Goal: Task Accomplishment & Management: Use online tool/utility

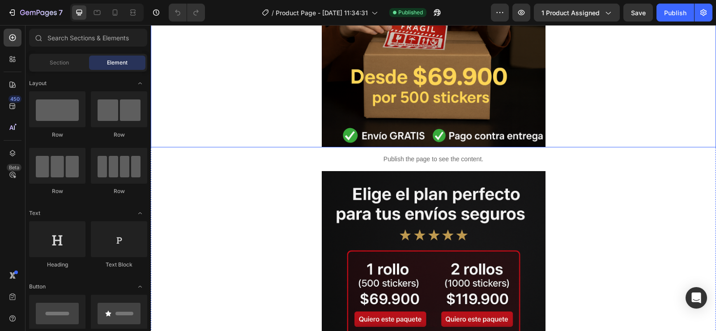
scroll to position [268, 0]
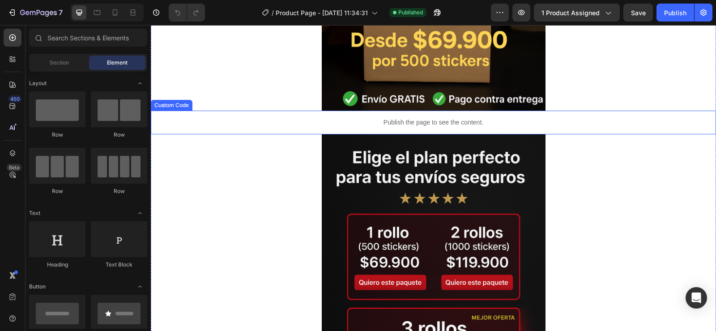
click at [453, 124] on p "Publish the page to see the content." at bounding box center [433, 122] width 565 height 9
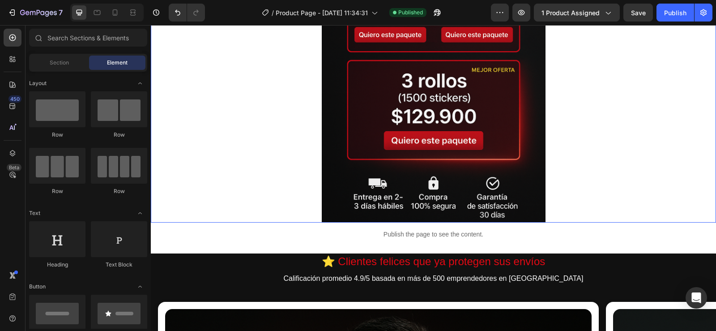
scroll to position [0, 7]
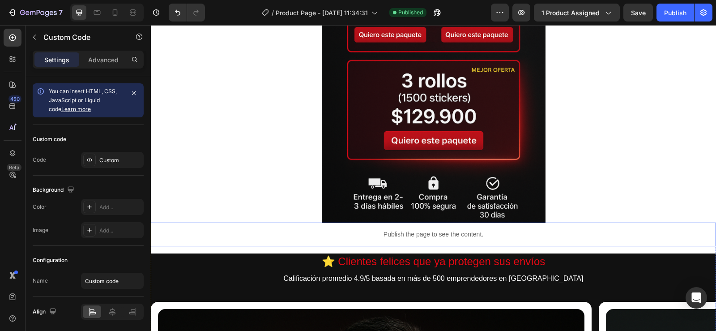
click at [429, 238] on p "Publish the page to see the content." at bounding box center [433, 234] width 565 height 9
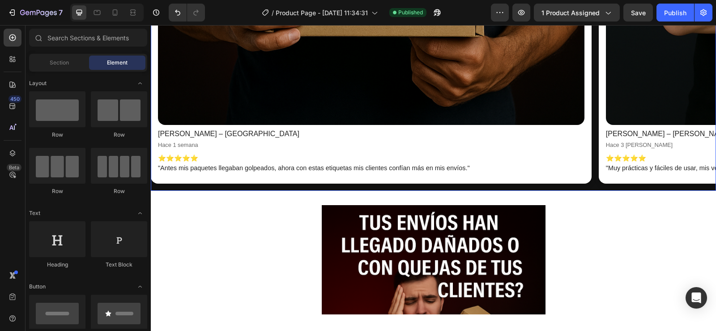
scroll to position [1297, 0]
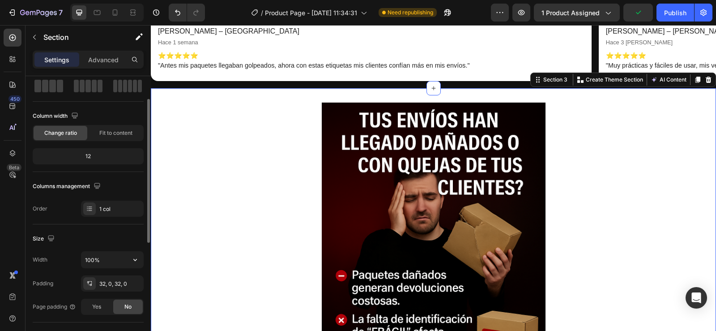
scroll to position [89, 0]
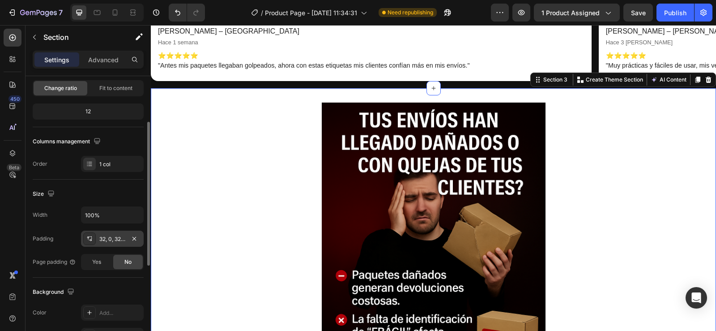
click at [115, 238] on div "32, 0, 32, 0" at bounding box center [112, 239] width 26 height 8
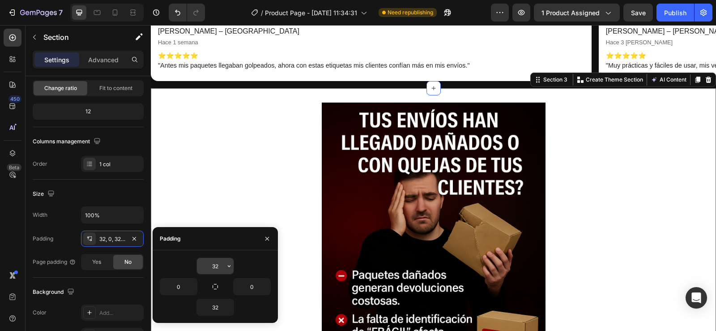
click at [217, 270] on input "32" at bounding box center [215, 266] width 37 height 16
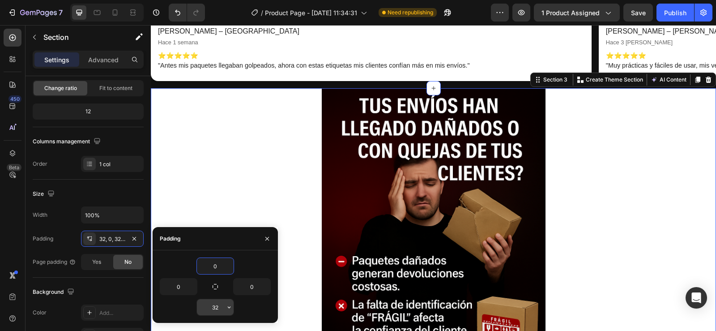
type input "0"
click at [221, 306] on input "32" at bounding box center [215, 307] width 37 height 16
type input "0"
click at [260, 155] on div at bounding box center [433, 256] width 565 height 336
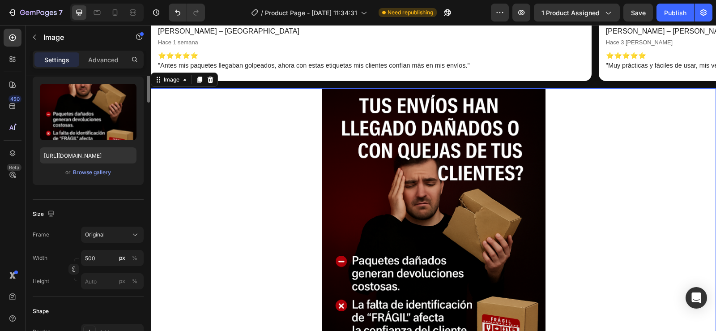
scroll to position [0, 0]
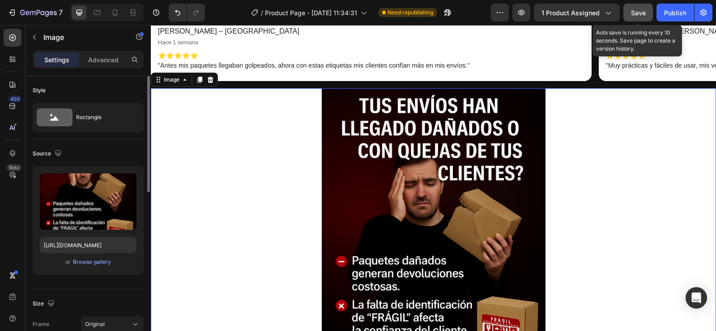
click at [640, 13] on span "Save" at bounding box center [638, 13] width 15 height 8
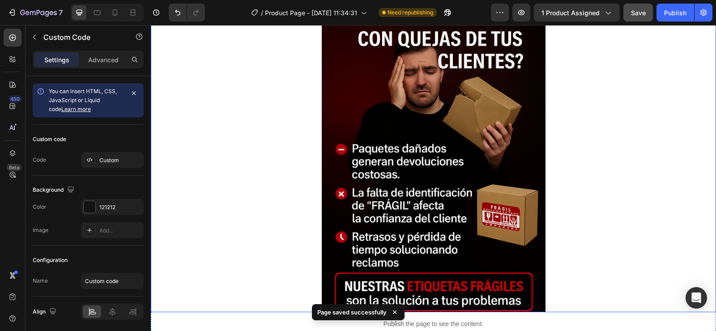
scroll to position [1611, 0]
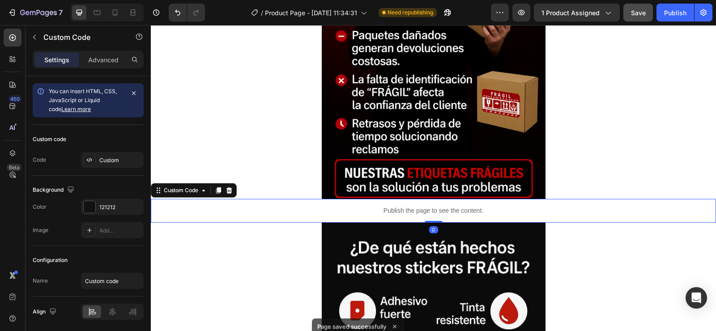
click at [412, 211] on p "Publish the page to see the content." at bounding box center [433, 210] width 565 height 9
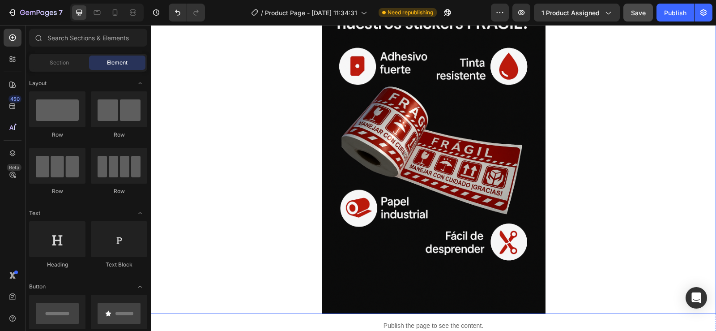
scroll to position [1968, 0]
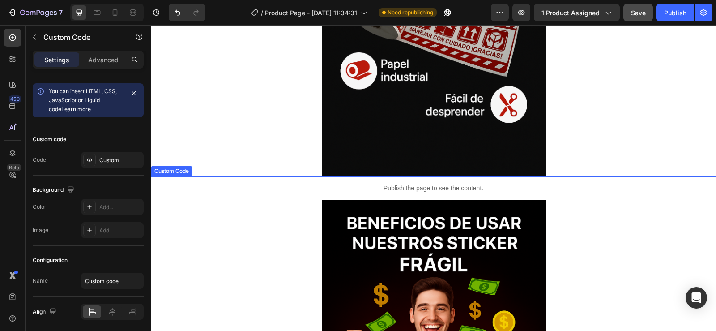
click at [425, 188] on p "Publish the page to see the content." at bounding box center [433, 187] width 565 height 9
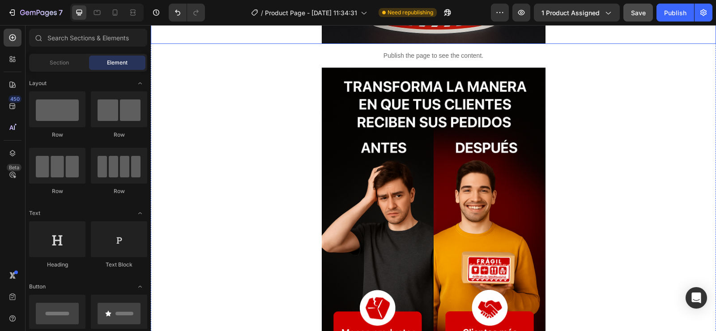
scroll to position [2774, 0]
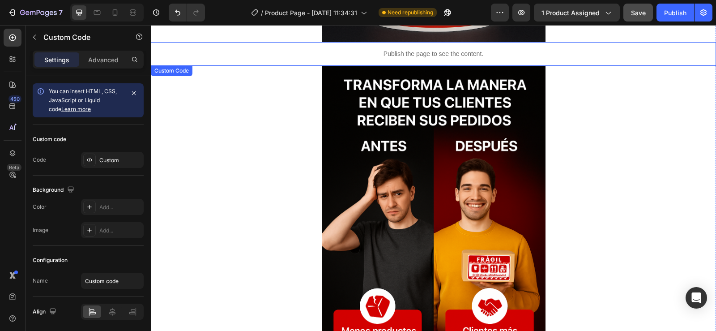
click at [417, 53] on p "Publish the page to see the content." at bounding box center [433, 53] width 565 height 9
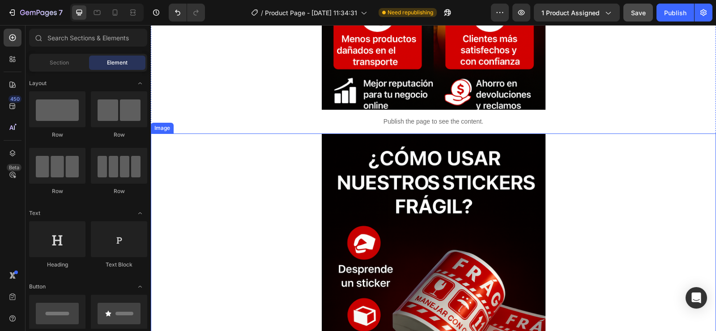
scroll to position [3042, 0]
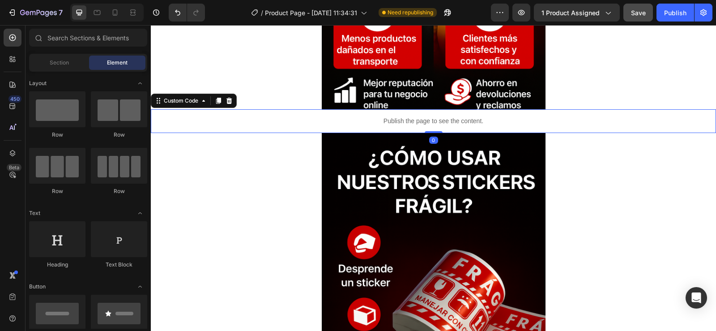
click at [423, 118] on p "Publish the page to see the content." at bounding box center [433, 120] width 565 height 9
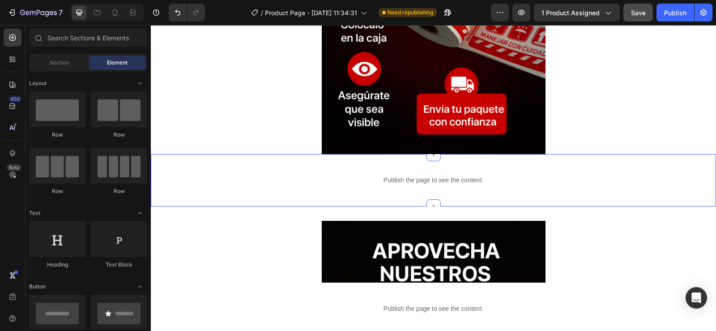
scroll to position [3355, 0]
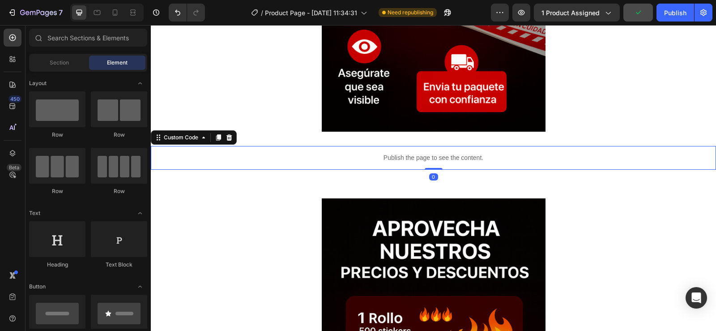
click at [423, 158] on p "Publish the page to see the content." at bounding box center [433, 157] width 565 height 9
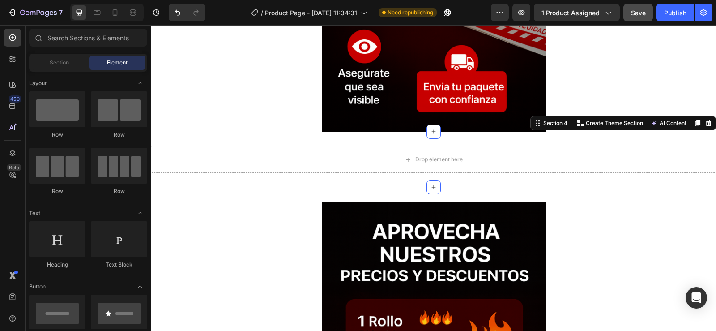
click at [415, 177] on div "Drop element here Section 4 You can create reusable sections Create Theme Secti…" at bounding box center [433, 159] width 565 height 55
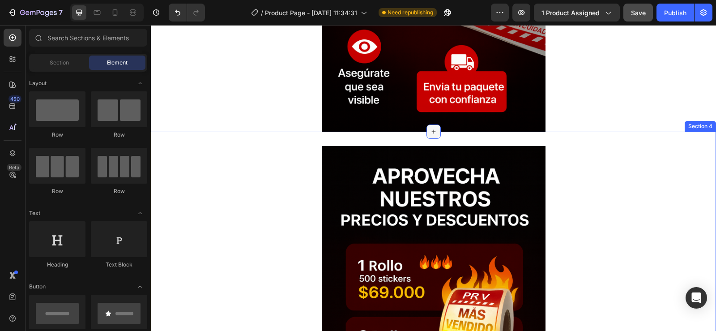
click at [434, 137] on div at bounding box center [433, 131] width 14 height 14
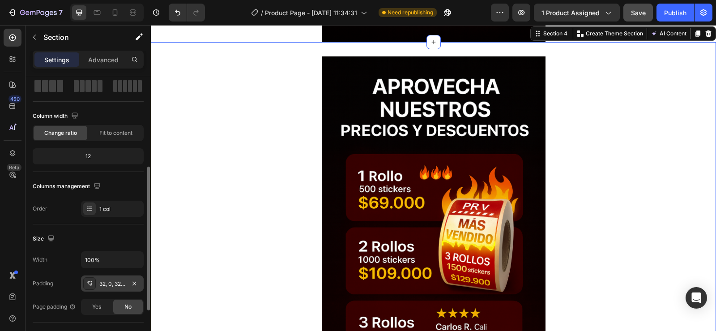
scroll to position [89, 0]
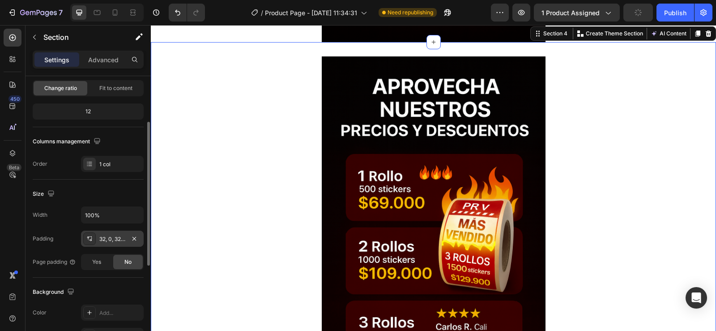
click at [121, 238] on div "32, 0, 32, 0" at bounding box center [112, 239] width 26 height 8
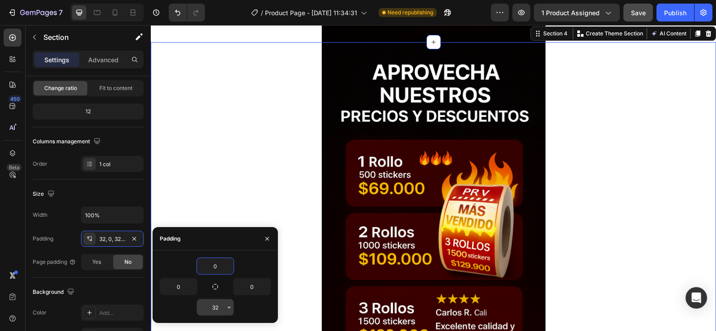
type input "0"
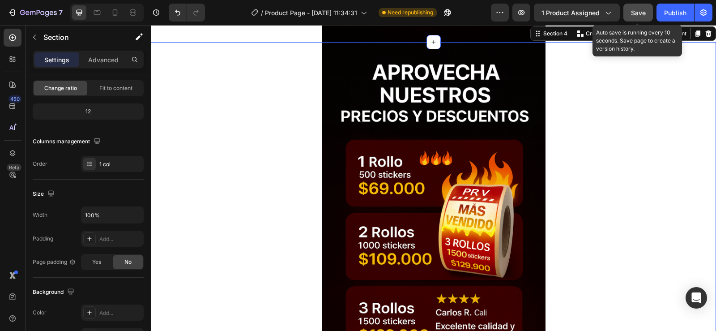
click at [641, 10] on span "Save" at bounding box center [638, 13] width 15 height 8
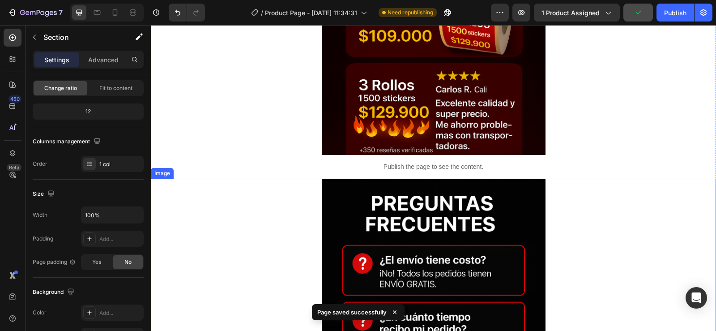
scroll to position [3669, 0]
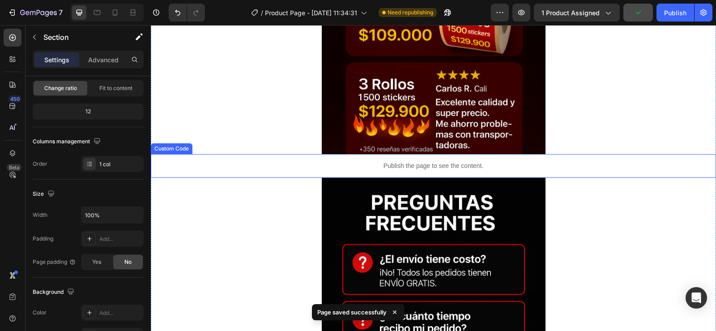
click at [464, 165] on p "Publish the page to see the content." at bounding box center [433, 165] width 565 height 9
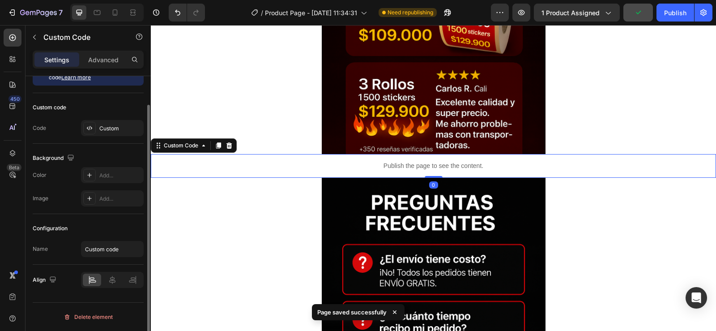
scroll to position [0, 0]
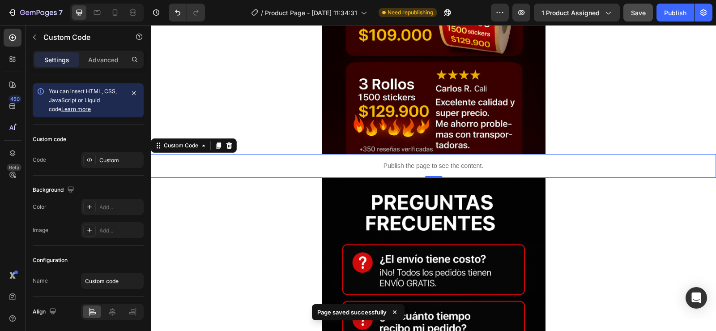
click at [464, 165] on p "Publish the page to see the content." at bounding box center [433, 165] width 565 height 9
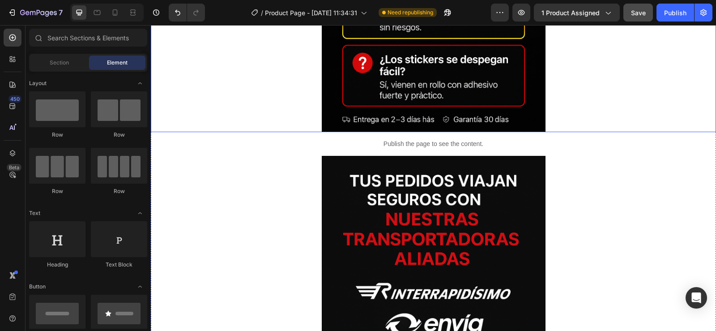
scroll to position [4026, 0]
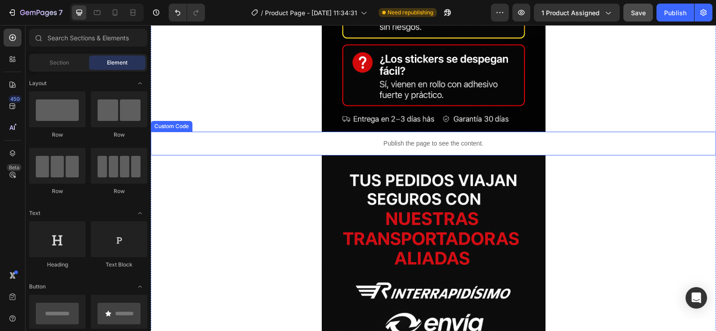
click at [441, 147] on p "Publish the page to see the content." at bounding box center [433, 143] width 565 height 9
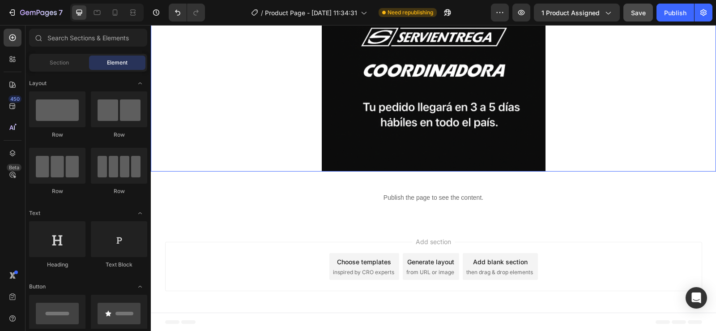
scroll to position [4323, 0]
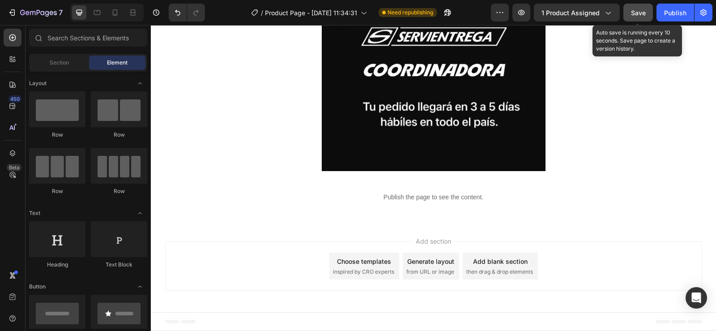
click at [638, 13] on span "Save" at bounding box center [638, 13] width 15 height 8
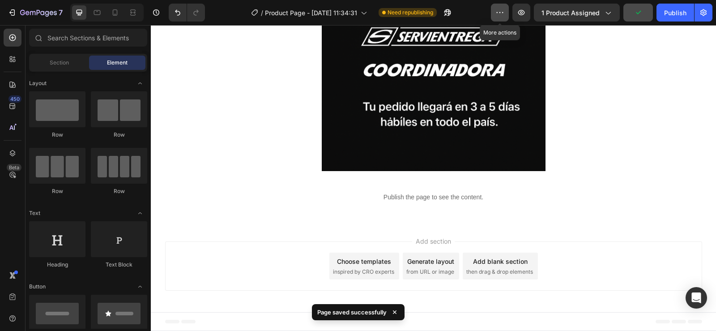
click at [503, 11] on icon "button" at bounding box center [499, 12] width 9 height 9
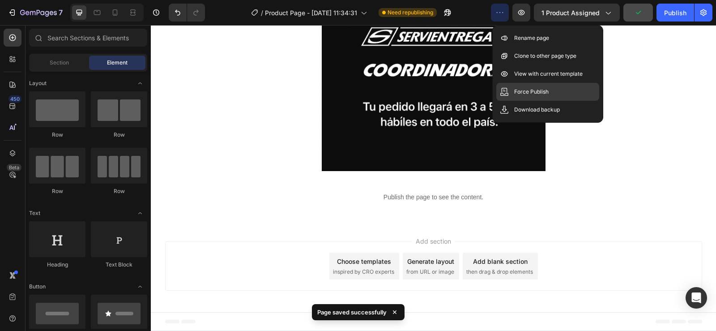
click at [528, 93] on p "Force Publish" at bounding box center [531, 91] width 34 height 9
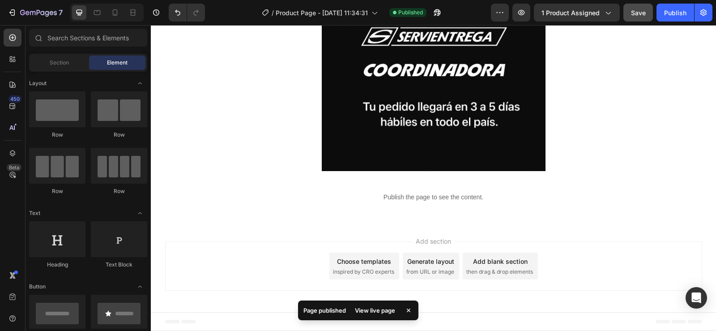
click at [676, 13] on div "Publish" at bounding box center [675, 12] width 22 height 9
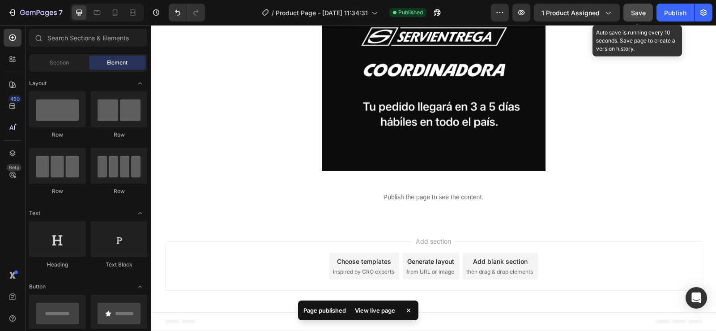
click at [636, 12] on span "Save" at bounding box center [638, 13] width 15 height 8
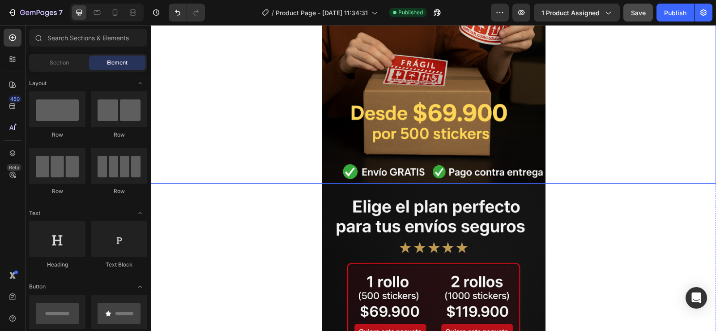
scroll to position [224, 0]
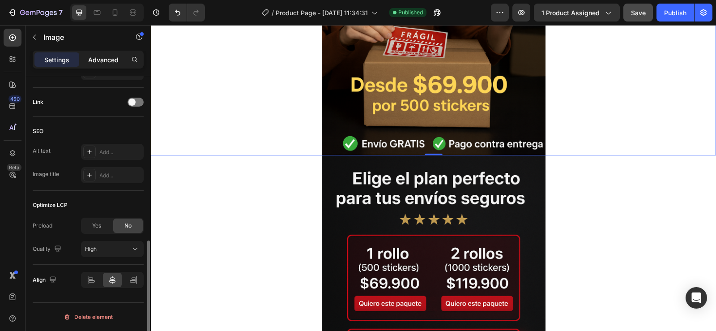
click at [98, 56] on p "Advanced" at bounding box center [103, 59] width 30 height 9
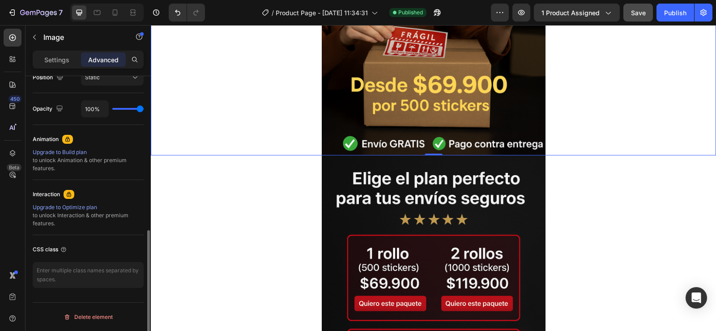
scroll to position [341, 0]
click at [55, 58] on p "Settings" at bounding box center [56, 59] width 25 height 9
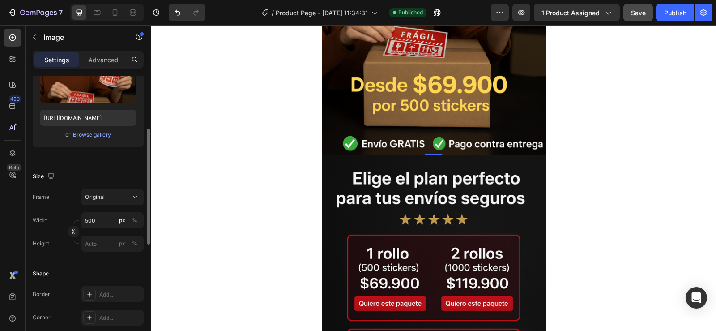
scroll to position [0, 0]
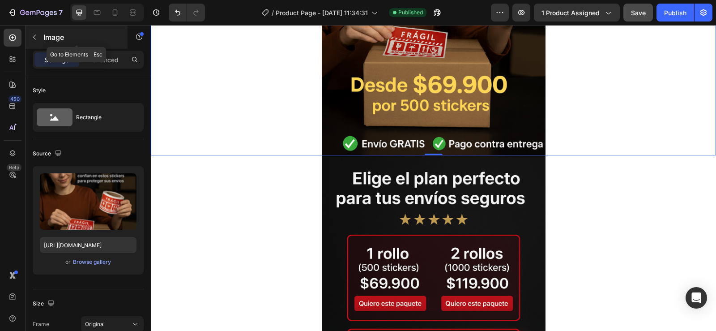
click at [37, 34] on icon "button" at bounding box center [34, 37] width 7 height 7
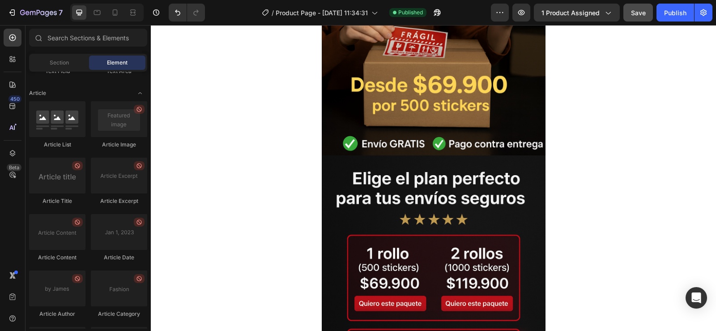
scroll to position [2453, 0]
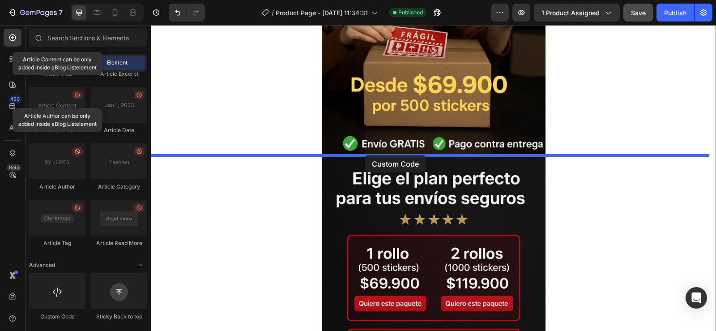
drag, startPoint x: 197, startPoint y: 319, endPoint x: 365, endPoint y: 155, distance: 234.4
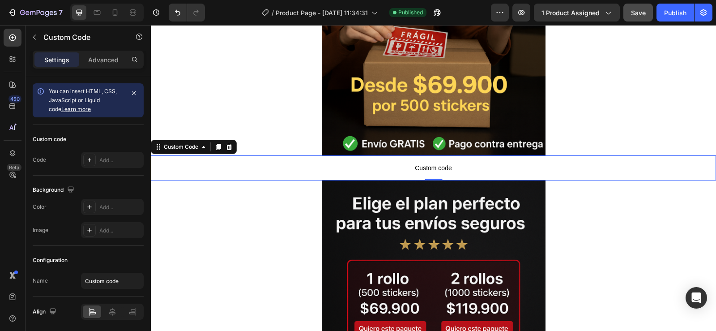
click at [424, 165] on span "Custom code" at bounding box center [433, 167] width 565 height 11
click at [170, 147] on div "Custom Code" at bounding box center [181, 147] width 38 height 8
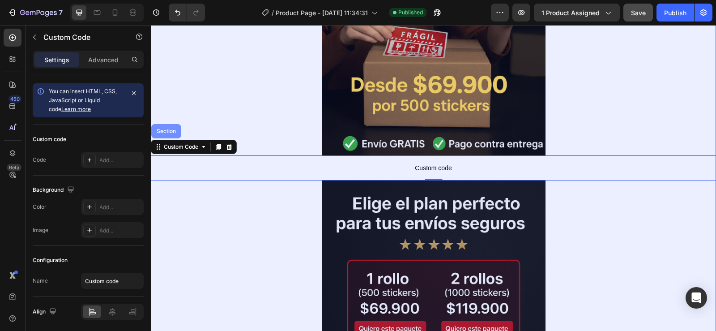
click at [166, 130] on div "Section" at bounding box center [166, 130] width 23 height 5
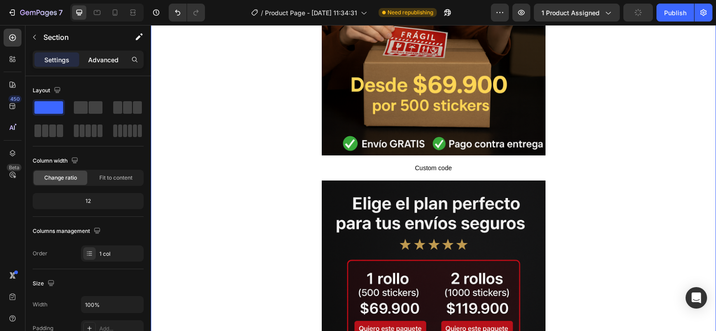
click at [102, 60] on p "Advanced" at bounding box center [103, 59] width 30 height 9
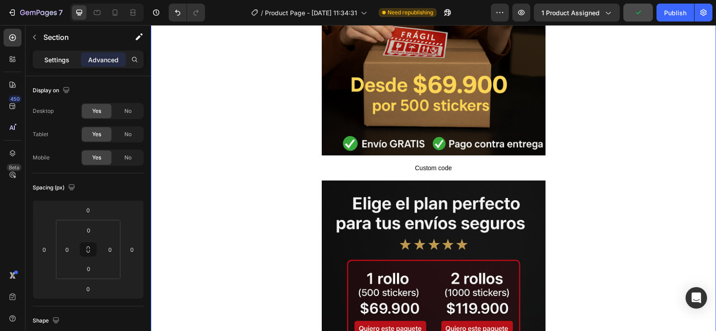
click at [56, 57] on p "Settings" at bounding box center [56, 59] width 25 height 9
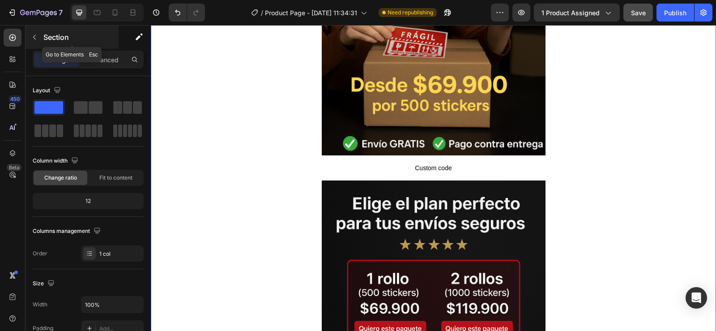
click at [34, 36] on icon "button" at bounding box center [34, 37] width 7 height 7
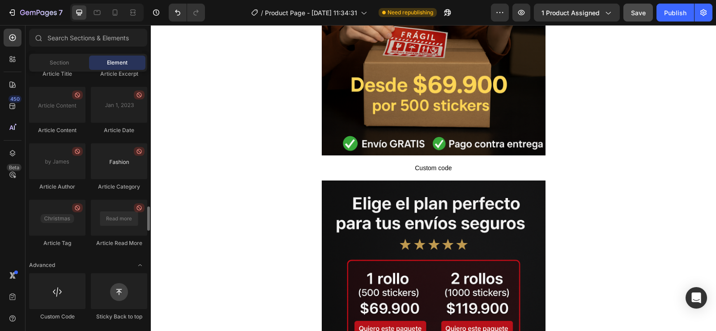
scroll to position [2364, 0]
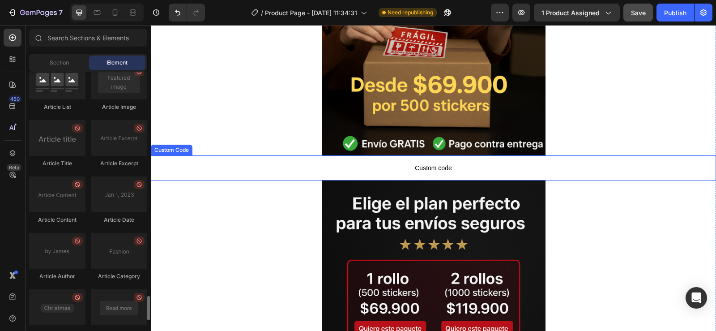
click at [426, 167] on span "Custom code" at bounding box center [433, 167] width 565 height 11
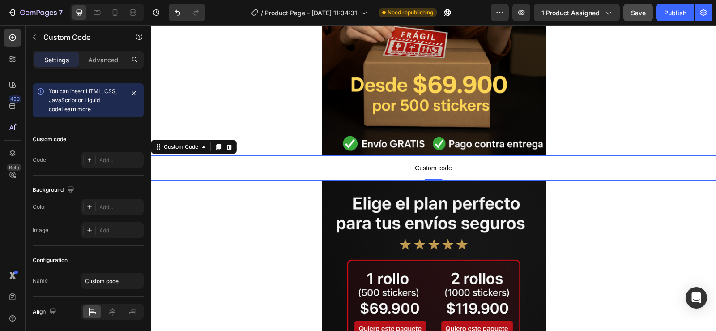
click at [425, 167] on span "Custom code" at bounding box center [433, 167] width 565 height 11
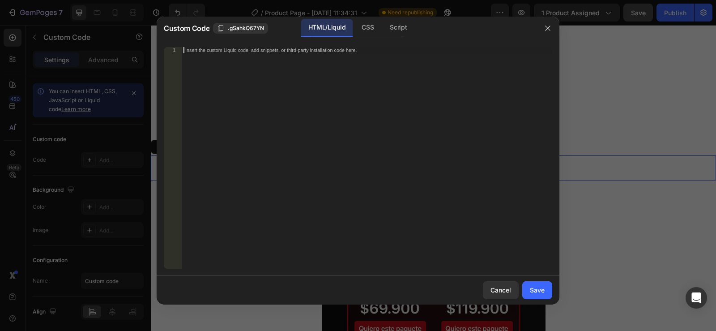
click at [203, 68] on div "Insert the custom Liquid code, add snippets, or third-party installation code h…" at bounding box center [367, 164] width 370 height 234
paste textarea "<div id="_rsi-cod-form-embed-custom-hook"></div>"
type textarea "<div id="_rsi-cod-form-embed-custom-hook"></div>"
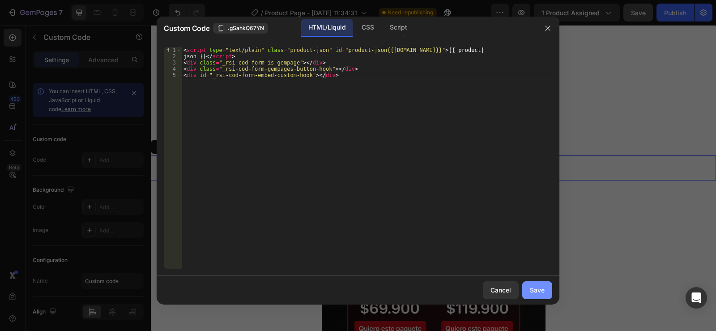
click at [530, 288] on div "Save" at bounding box center [537, 289] width 15 height 9
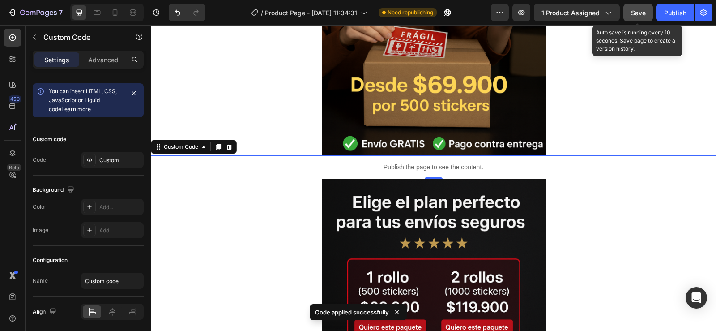
click at [635, 14] on span "Save" at bounding box center [638, 13] width 15 height 8
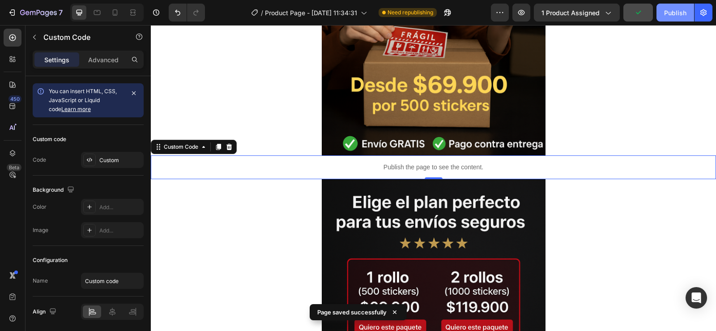
click at [673, 13] on div "Publish" at bounding box center [675, 12] width 22 height 9
click at [523, 10] on icon "button" at bounding box center [521, 12] width 7 height 5
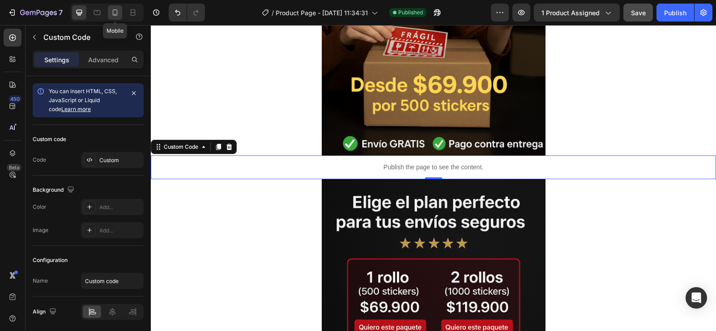
click at [116, 13] on icon at bounding box center [115, 12] width 9 height 9
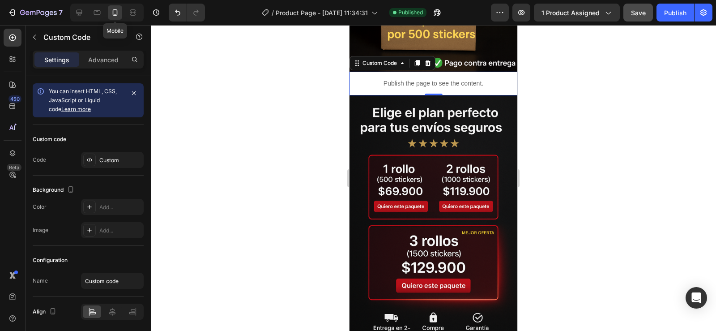
scroll to position [229, 0]
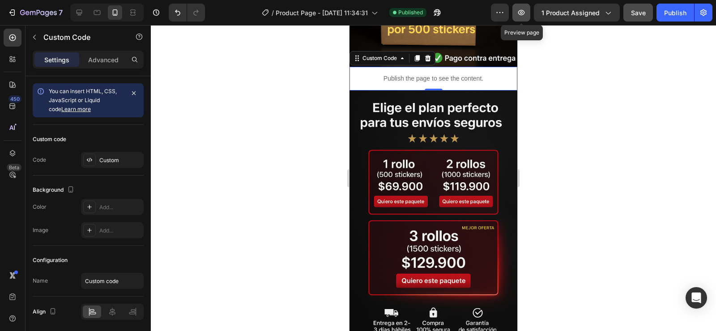
click at [522, 12] on icon "button" at bounding box center [521, 12] width 9 height 9
click at [461, 74] on p "Publish the page to see the content." at bounding box center [433, 78] width 168 height 9
click at [416, 55] on icon at bounding box center [416, 58] width 7 height 7
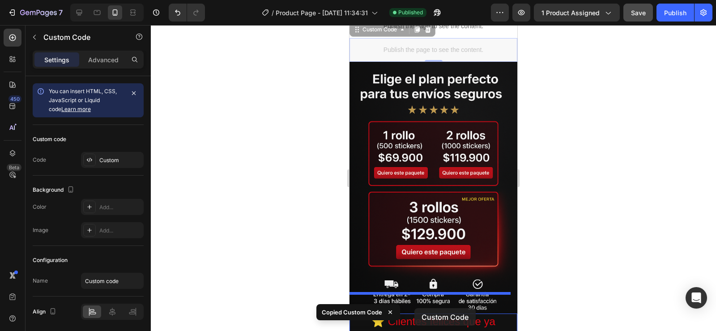
scroll to position [0, 7]
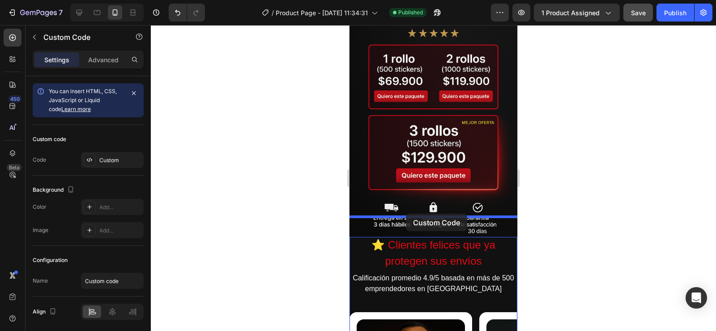
drag, startPoint x: 425, startPoint y: 89, endPoint x: 406, endPoint y: 213, distance: 125.5
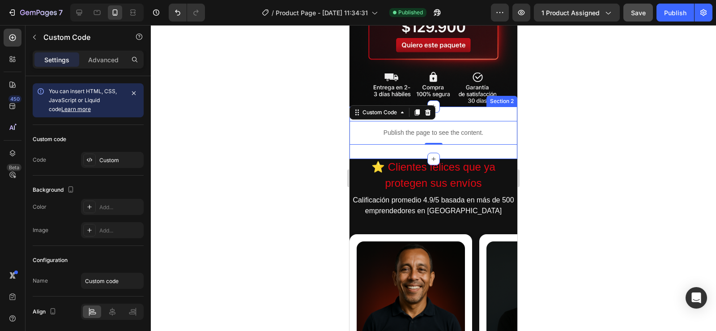
scroll to position [468, 0]
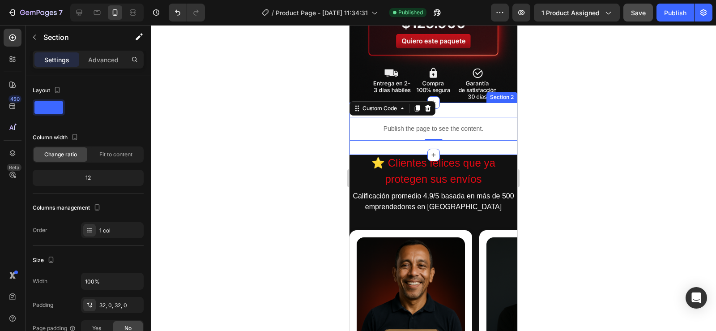
click at [459, 127] on div "Publish the page to see the content. Custom Code 0 Section 2" at bounding box center [433, 128] width 168 height 52
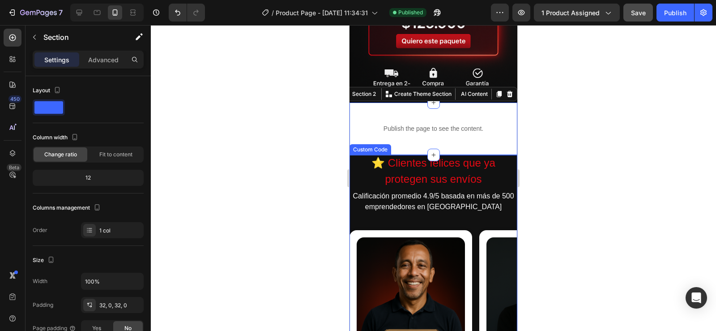
click at [456, 162] on h2 "⭐ Clientes felices que ya protegen sus envíos" at bounding box center [433, 171] width 168 height 32
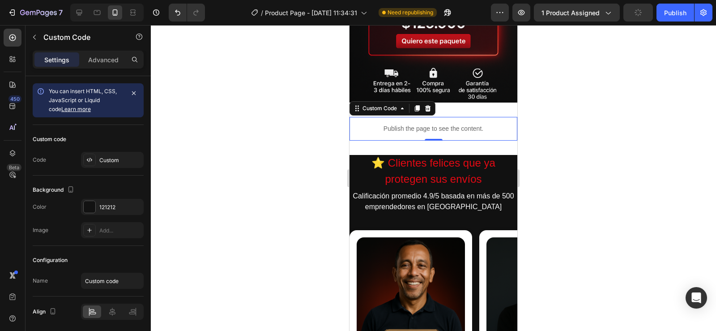
click at [426, 117] on div "Publish the page to see the content." at bounding box center [433, 129] width 168 height 24
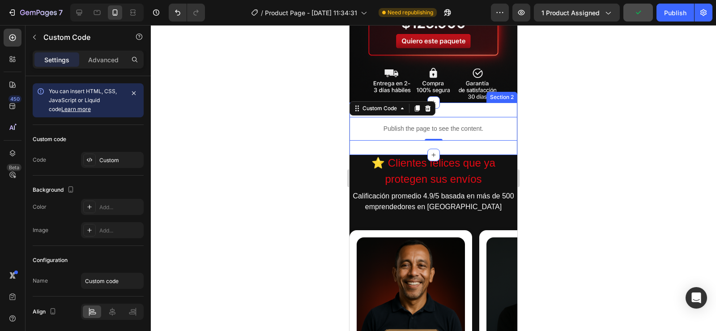
click at [451, 102] on div "Publish the page to see the content. Custom Code 0 Section 2" at bounding box center [433, 128] width 168 height 52
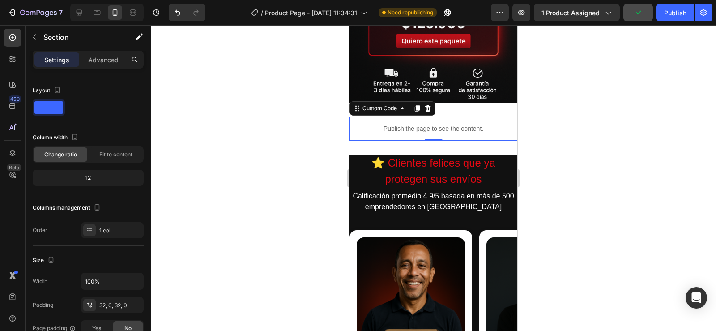
click at [453, 124] on p "Publish the page to see the content." at bounding box center [433, 128] width 168 height 9
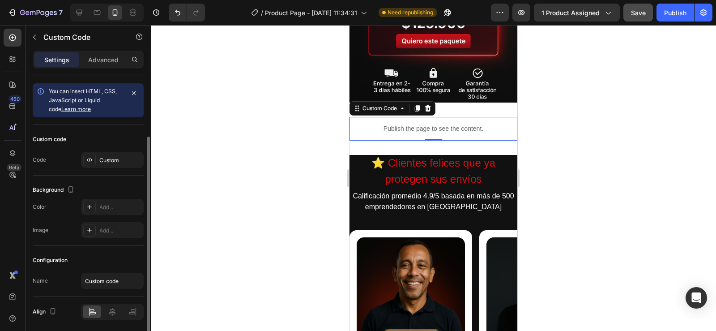
scroll to position [32, 0]
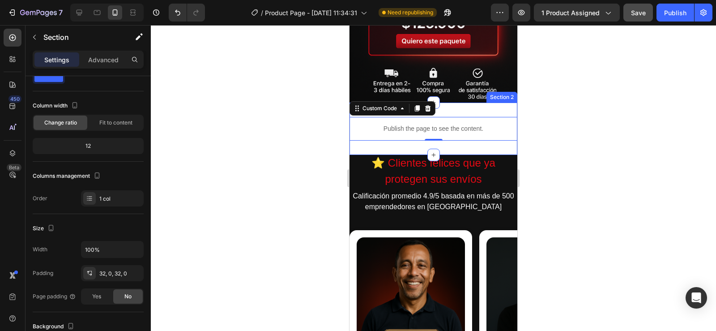
click at [474, 102] on div "Publish the page to see the content. Custom Code 0 Section 2" at bounding box center [433, 128] width 168 height 52
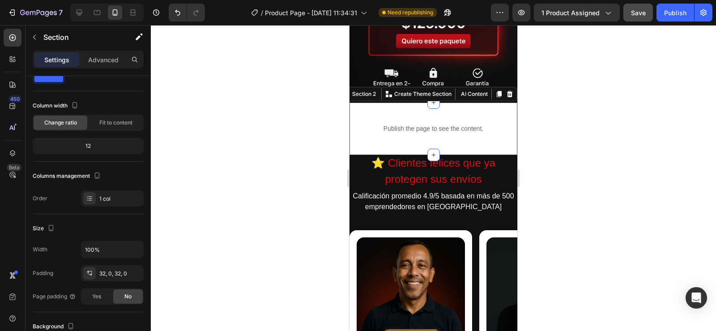
scroll to position [0, 0]
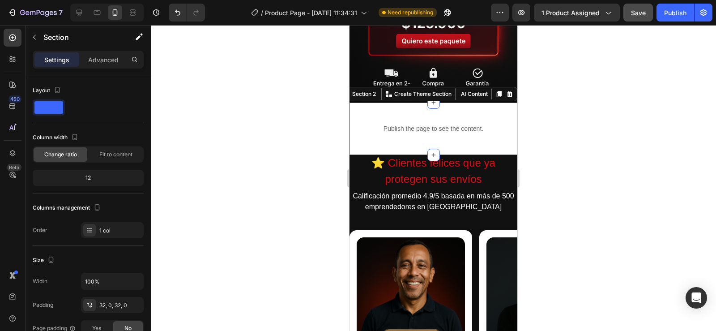
click at [472, 126] on div "Publish the page to see the content. Custom Code Section 2 You can create reusa…" at bounding box center [433, 128] width 168 height 52
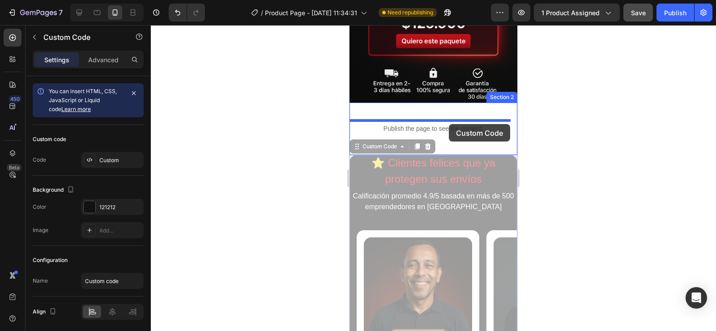
scroll to position [0, 7]
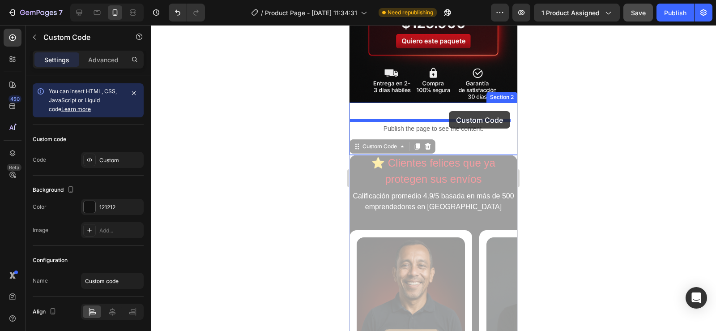
drag, startPoint x: 451, startPoint y: 138, endPoint x: 449, endPoint y: 111, distance: 26.9
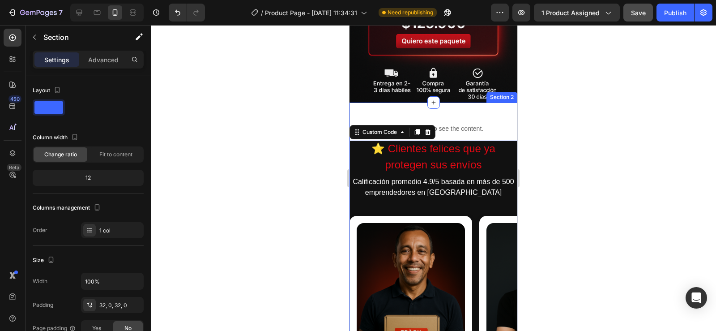
click at [467, 102] on div "Publish the page to see the content. Custom Code ⭐ Clientes felices que ya prot…" at bounding box center [433, 303] width 168 height 403
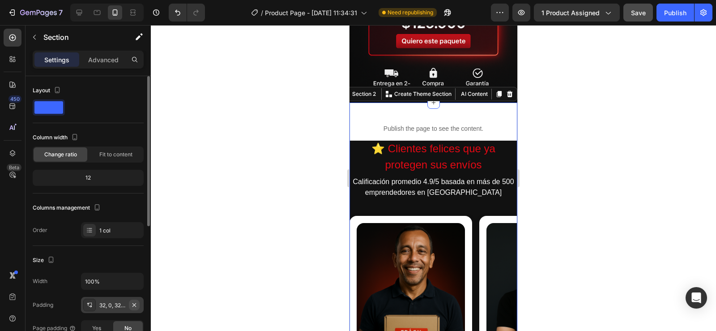
click at [132, 304] on icon "button" at bounding box center [134, 304] width 7 height 7
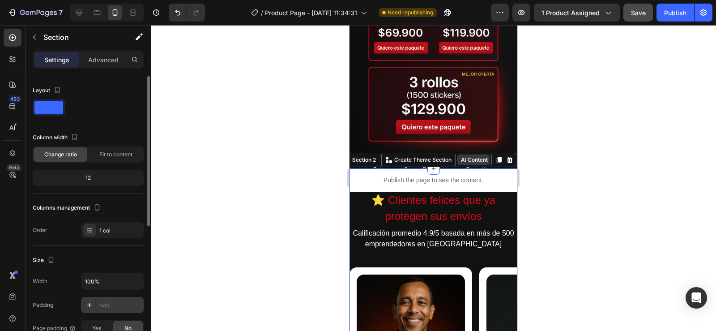
scroll to position [378, 0]
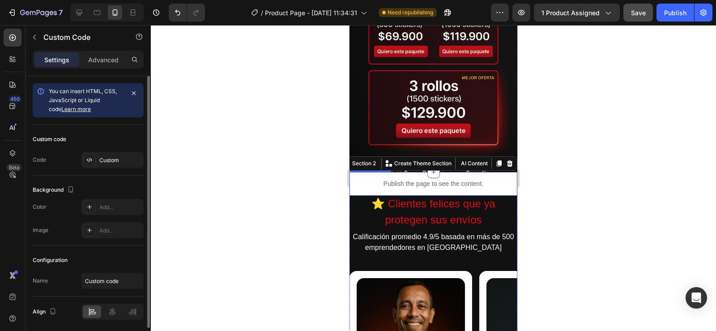
click at [456, 180] on p "Publish the page to see the content." at bounding box center [433, 183] width 168 height 9
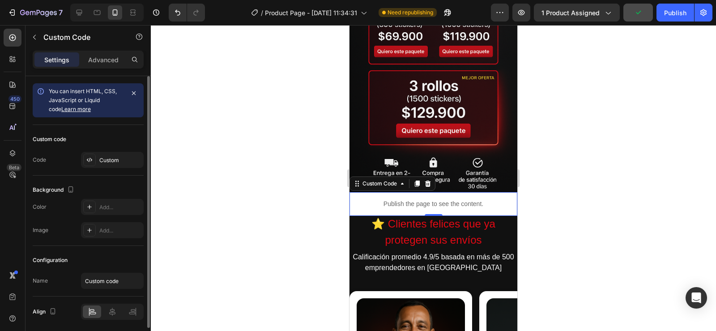
drag, startPoint x: 417, startPoint y: 164, endPoint x: 429, endPoint y: 176, distance: 16.5
click at [418, 180] on icon at bounding box center [417, 183] width 5 height 6
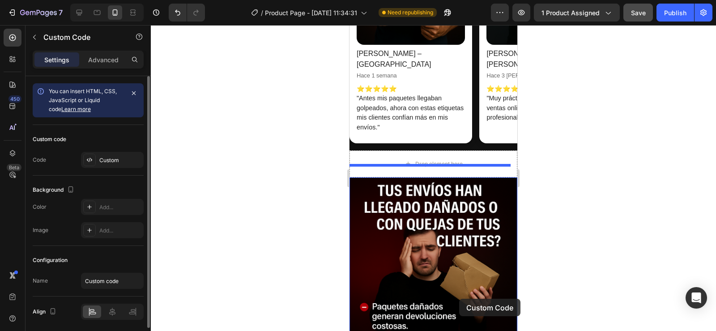
scroll to position [812, 0]
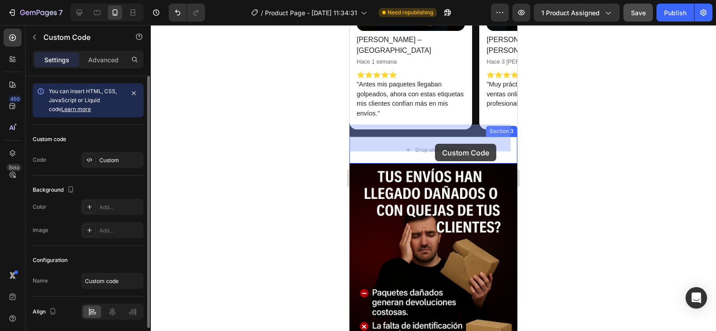
drag, startPoint x: 467, startPoint y: 206, endPoint x: 435, endPoint y: 144, distance: 69.8
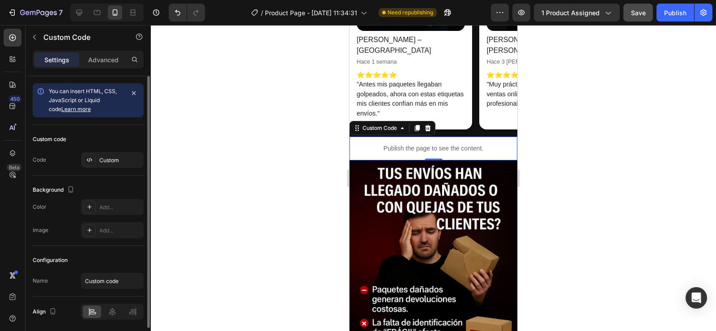
click at [451, 144] on p "Publish the page to see the content." at bounding box center [433, 148] width 168 height 9
click at [416, 124] on icon at bounding box center [416, 127] width 7 height 7
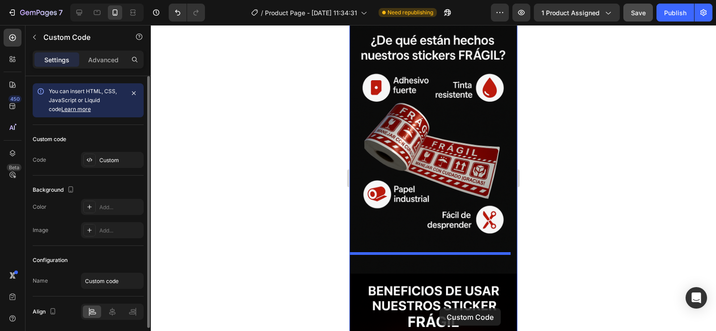
scroll to position [1221, 0]
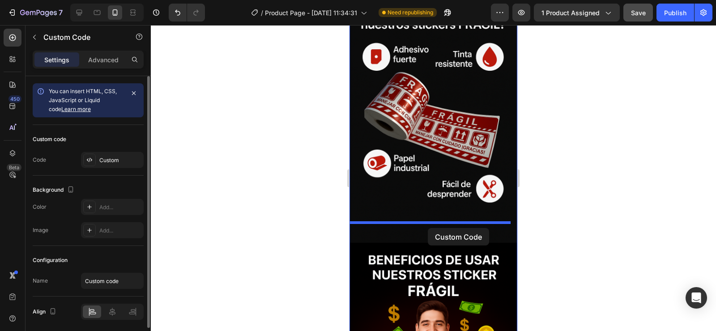
drag, startPoint x: 468, startPoint y: 158, endPoint x: 428, endPoint y: 228, distance: 80.4
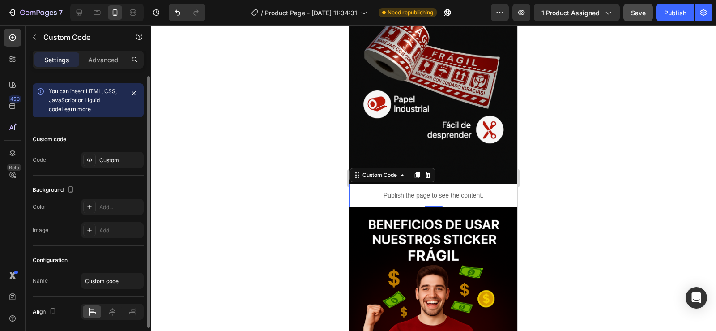
scroll to position [1266, 0]
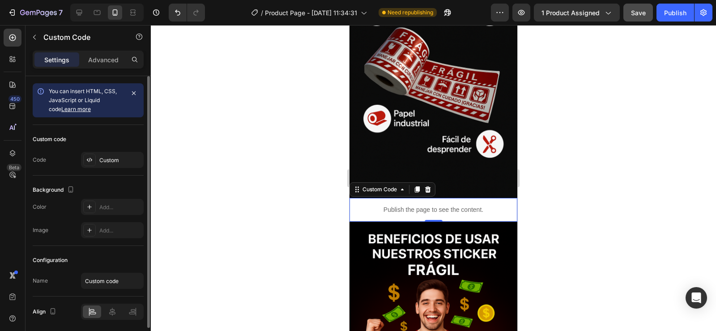
click at [452, 205] on p "Publish the page to see the content." at bounding box center [433, 209] width 168 height 9
click at [415, 186] on icon at bounding box center [416, 189] width 7 height 7
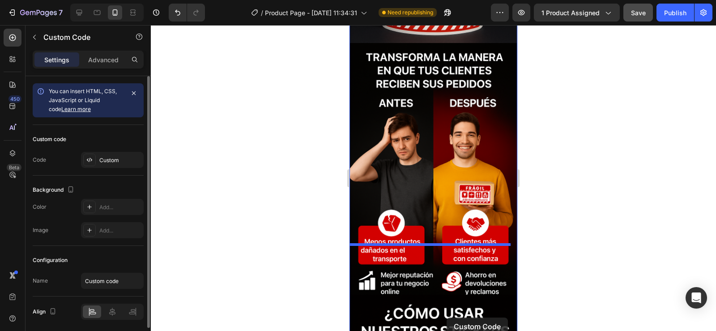
scroll to position [2003, 0]
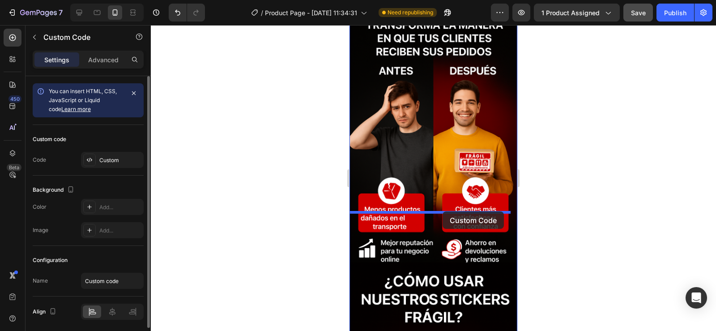
drag, startPoint x: 470, startPoint y: 210, endPoint x: 442, endPoint y: 211, distance: 27.8
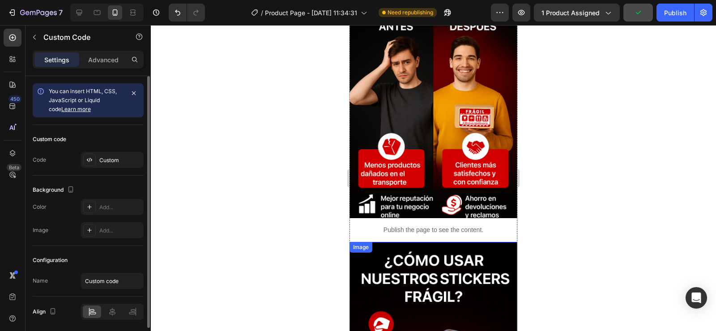
scroll to position [1980, 0]
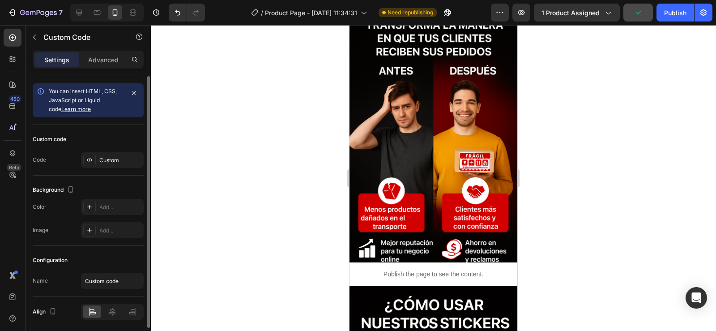
click at [446, 269] on p "Publish the page to see the content." at bounding box center [433, 273] width 168 height 9
click at [416, 269] on p "Publish the page to see the content." at bounding box center [433, 273] width 168 height 9
click at [438, 269] on p "Publish the page to see the content." at bounding box center [433, 273] width 168 height 9
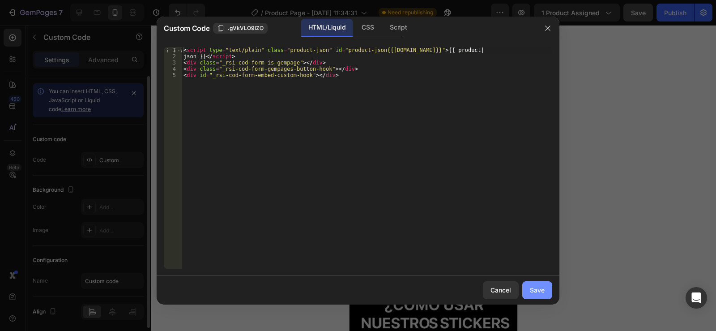
click at [533, 287] on div "Save" at bounding box center [537, 289] width 15 height 9
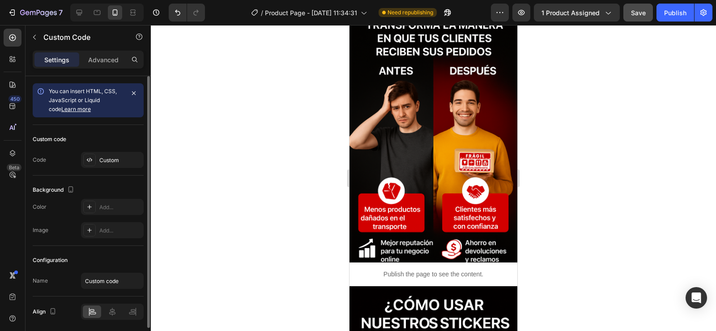
click at [424, 269] on p "Publish the page to see the content." at bounding box center [433, 273] width 168 height 9
click at [390, 269] on p "Publish the page to see the content." at bounding box center [433, 273] width 168 height 9
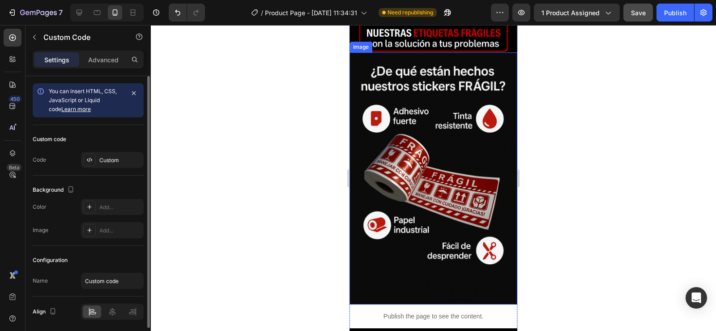
scroll to position [1219, 0]
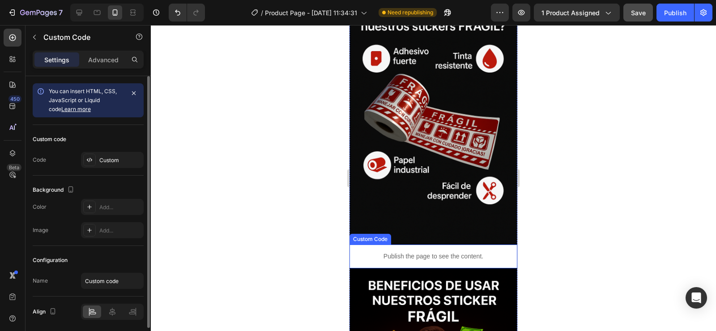
click at [410, 244] on div "Publish the page to see the content." at bounding box center [433, 256] width 168 height 24
click at [418, 233] on icon at bounding box center [417, 236] width 5 height 6
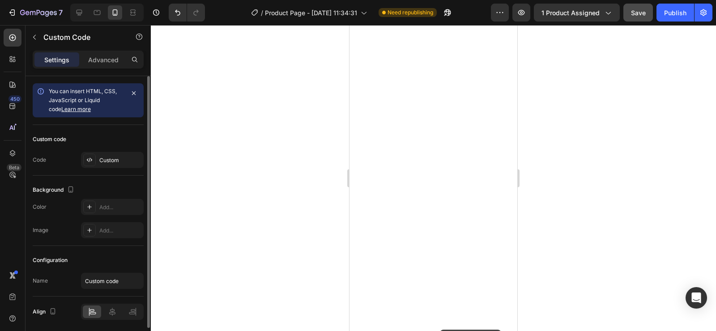
scroll to position [2602, 0]
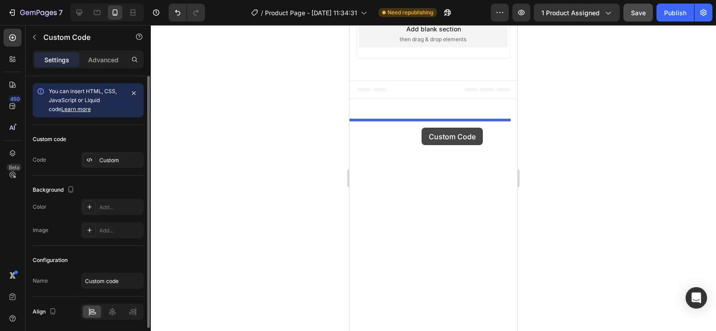
drag, startPoint x: 442, startPoint y: 254, endPoint x: 421, endPoint y: 128, distance: 127.9
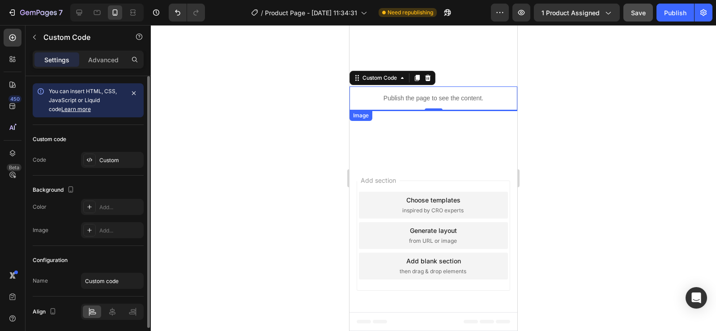
scroll to position [2558, 0]
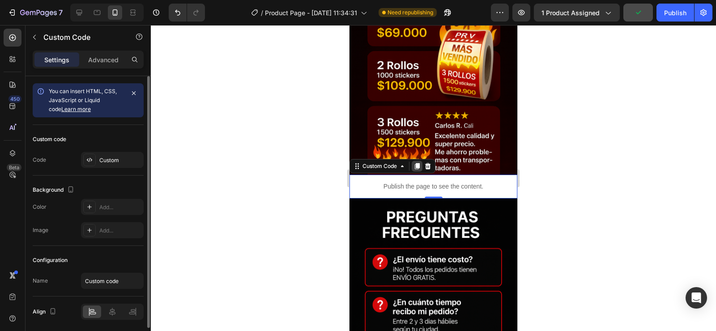
click at [418, 163] on icon at bounding box center [417, 166] width 5 height 6
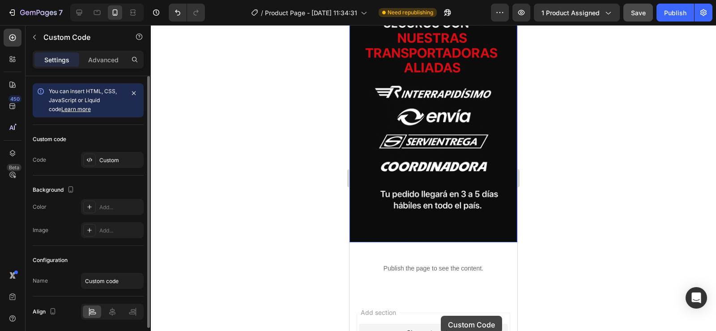
scroll to position [3050, 0]
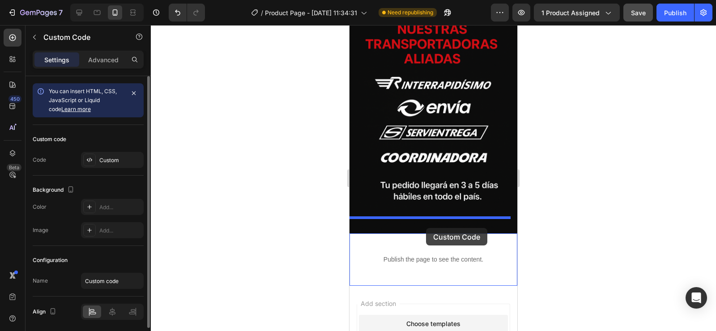
drag, startPoint x: 446, startPoint y: 197, endPoint x: 426, endPoint y: 228, distance: 36.6
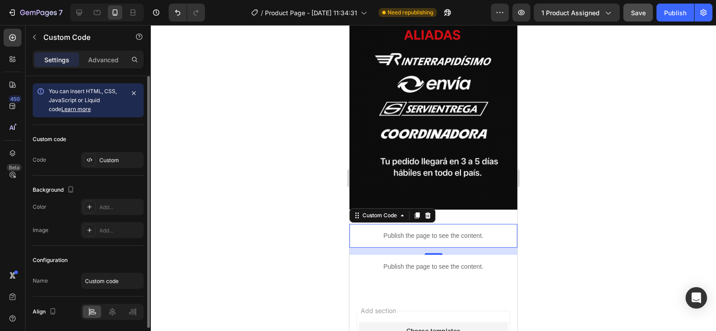
scroll to position [3026, 0]
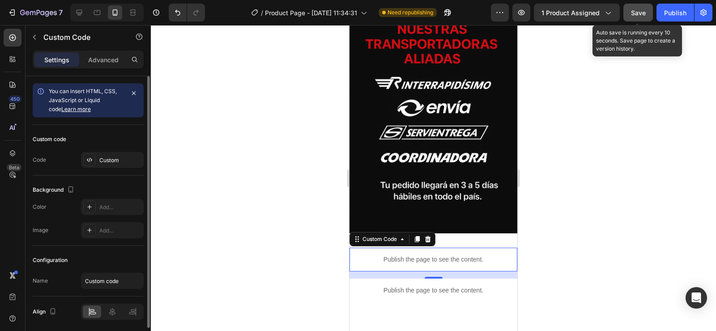
click at [639, 13] on span "Save" at bounding box center [638, 13] width 15 height 8
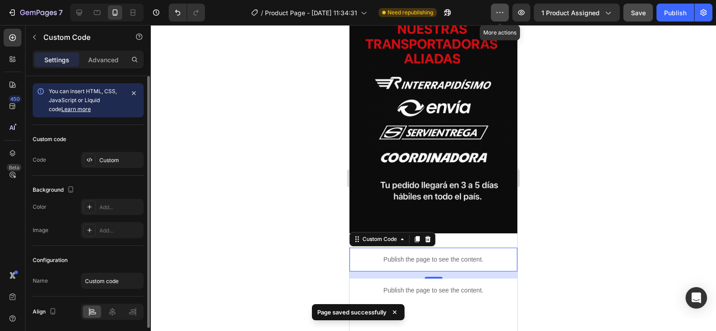
click at [499, 9] on icon "button" at bounding box center [499, 12] width 9 height 9
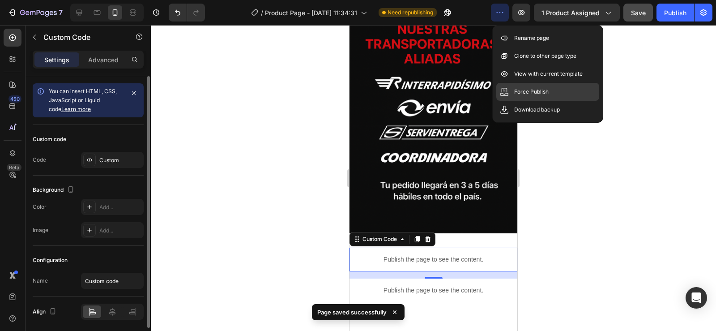
click at [531, 91] on p "Force Publish" at bounding box center [531, 91] width 34 height 9
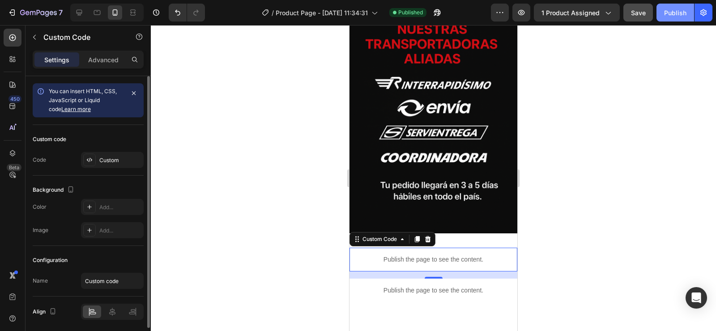
click at [672, 17] on button "Publish" at bounding box center [675, 13] width 38 height 18
click at [521, 11] on icon "button" at bounding box center [521, 12] width 9 height 9
click at [502, 8] on button "button" at bounding box center [500, 13] width 18 height 18
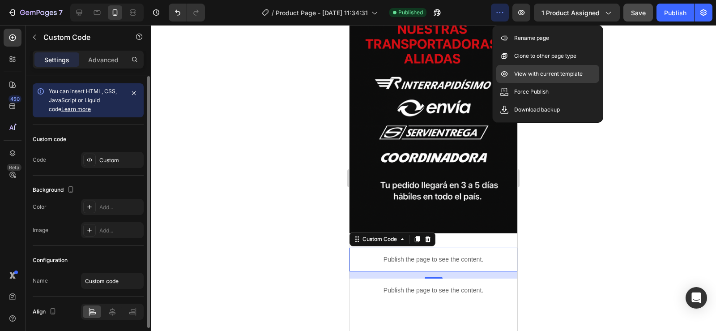
click at [527, 72] on p "View with current template" at bounding box center [548, 73] width 68 height 9
click at [554, 76] on p "View with current template" at bounding box center [548, 73] width 68 height 9
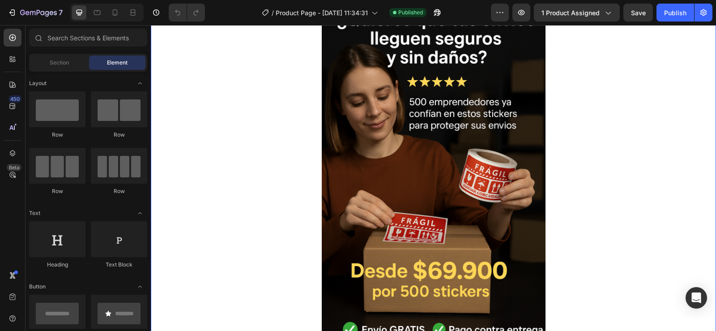
scroll to position [179, 0]
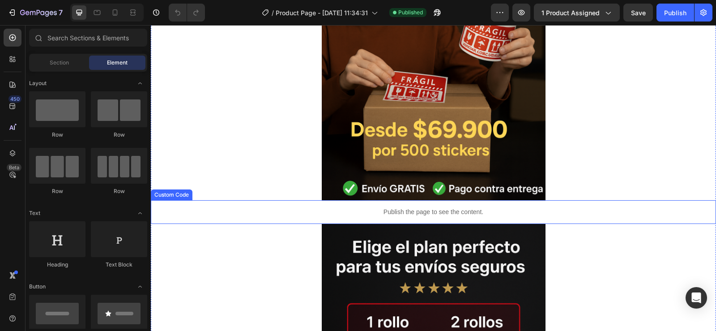
click at [474, 209] on p "Publish the page to see the content." at bounding box center [433, 211] width 565 height 9
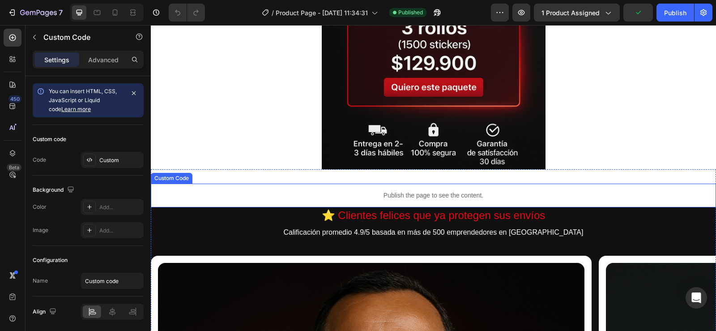
scroll to position [582, 0]
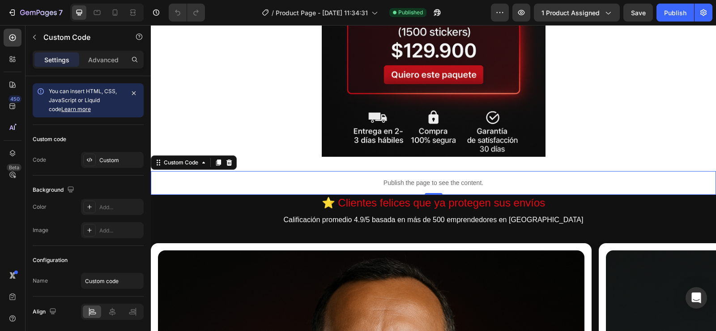
click at [458, 179] on p "Publish the page to see the content." at bounding box center [433, 182] width 565 height 9
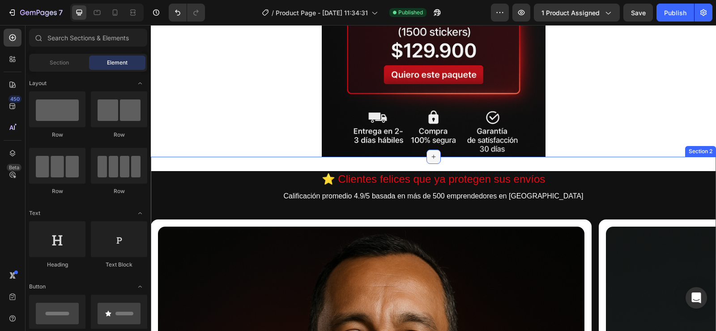
click at [430, 159] on icon at bounding box center [433, 156] width 7 height 7
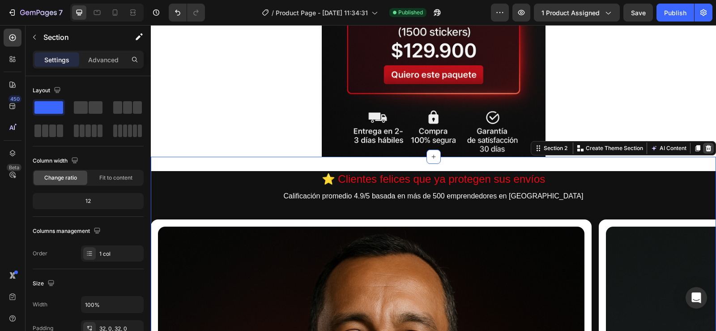
click at [706, 147] on icon at bounding box center [709, 148] width 6 height 6
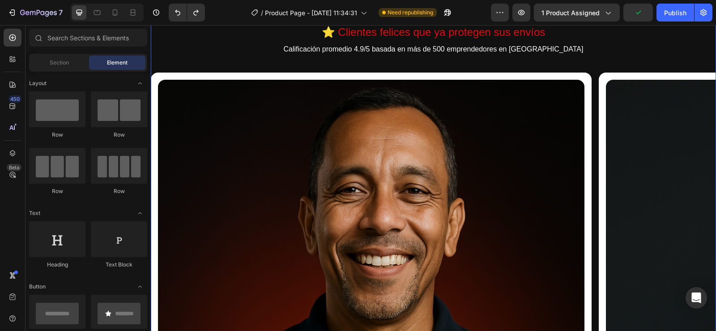
scroll to position [559, 0]
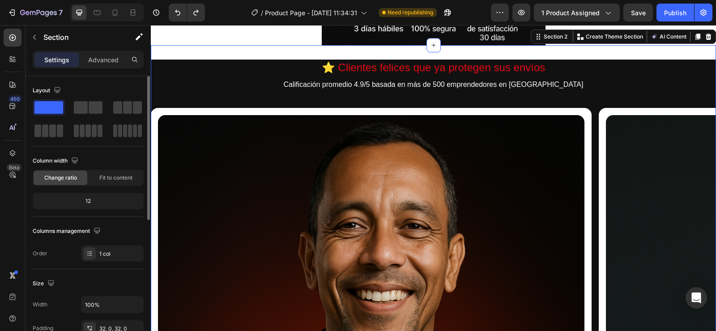
scroll to position [134, 0]
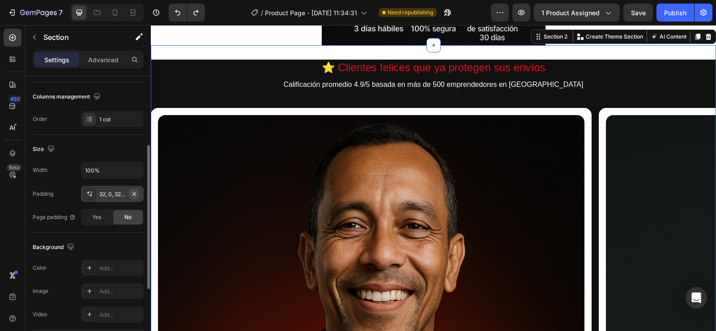
click at [132, 193] on icon "button" at bounding box center [134, 193] width 7 height 7
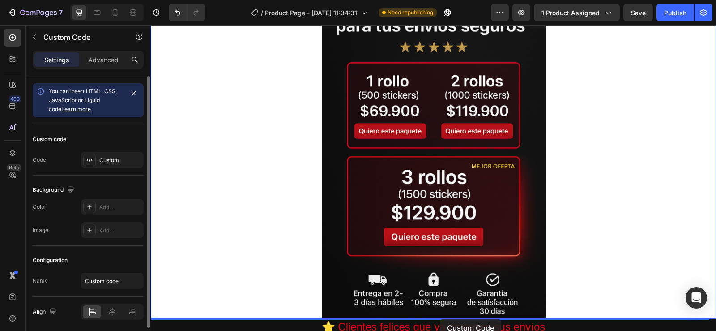
scroll to position [0, 7]
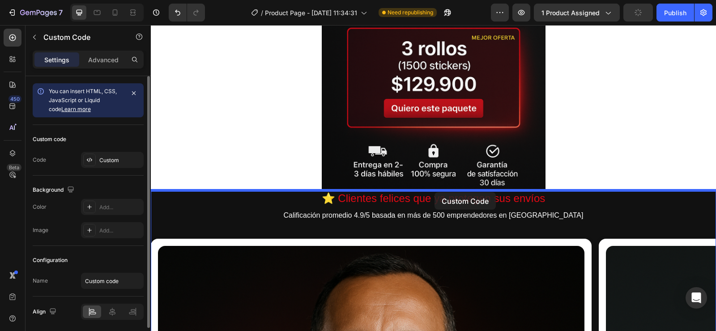
drag, startPoint x: 440, startPoint y: 122, endPoint x: 434, endPoint y: 192, distance: 70.0
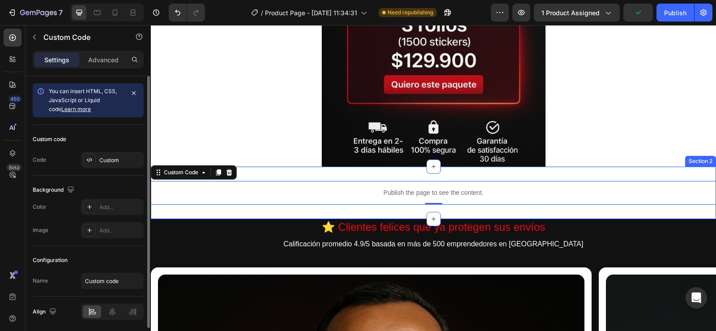
scroll to position [524, 0]
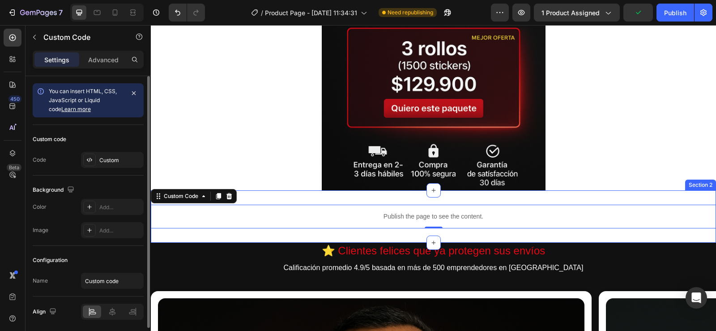
click at [494, 196] on div "Publish the page to see the content. Custom Code 0 Section 2" at bounding box center [433, 216] width 565 height 52
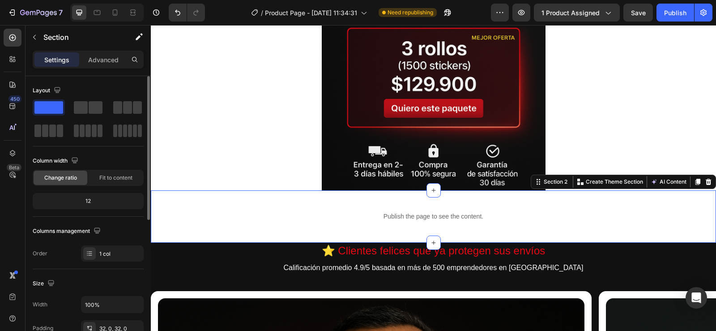
click at [493, 204] on div "Publish the page to see the content. Custom Code Section 2 You can create reusa…" at bounding box center [433, 216] width 565 height 52
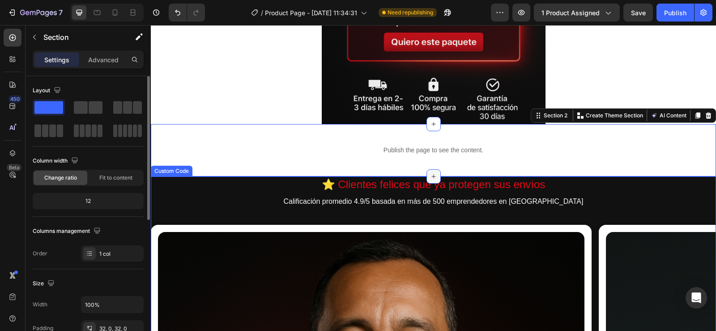
scroll to position [569, 0]
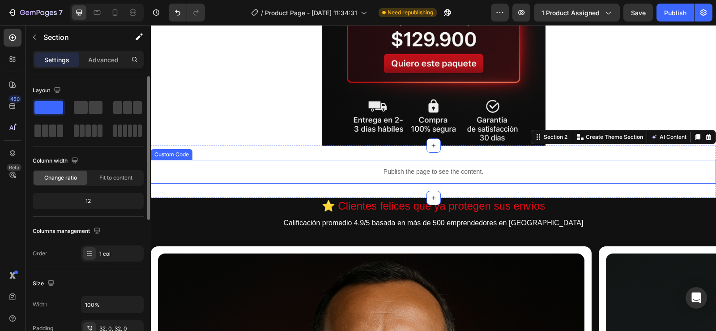
click at [383, 168] on p "Publish the page to see the content." at bounding box center [433, 171] width 565 height 9
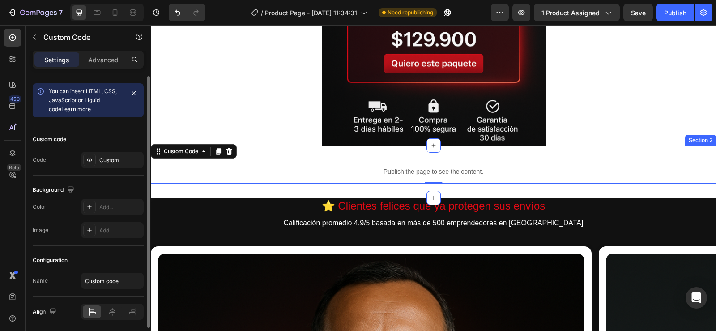
click at [392, 151] on div "Publish the page to see the content. Custom Code 0 Section 2" at bounding box center [433, 171] width 565 height 52
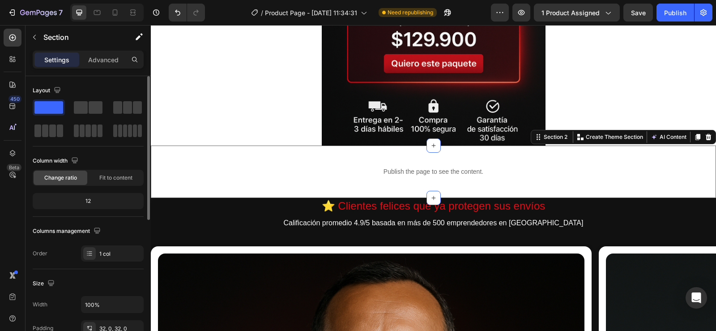
scroll to position [89, 0]
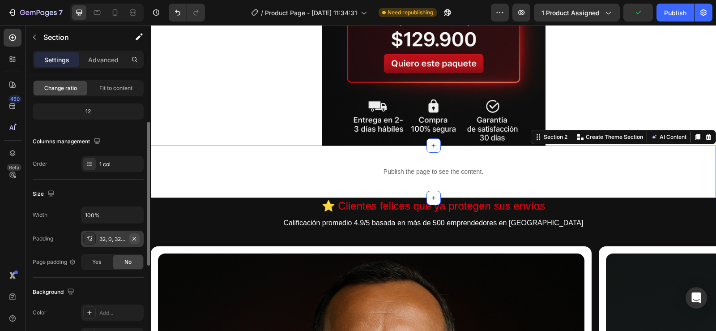
click at [133, 236] on icon "button" at bounding box center [134, 238] width 7 height 7
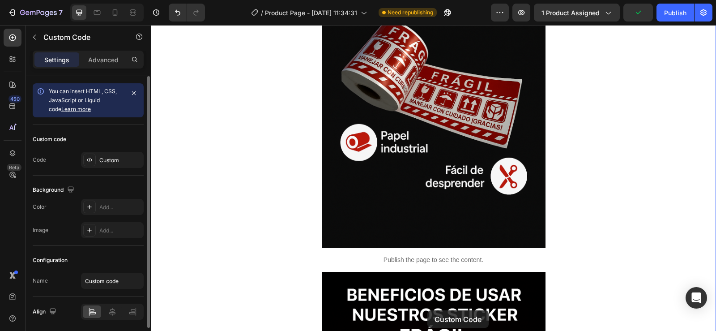
scroll to position [1960, 0]
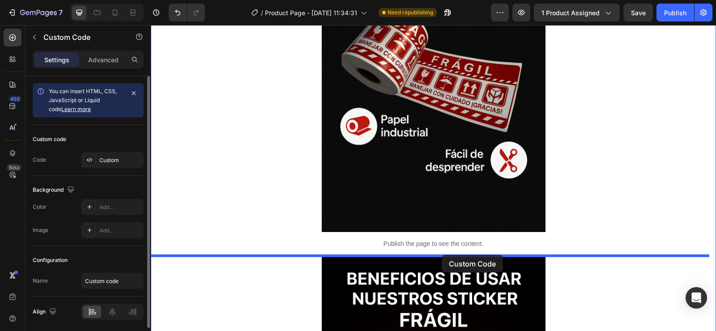
drag, startPoint x: 453, startPoint y: 134, endPoint x: 442, endPoint y: 255, distance: 121.4
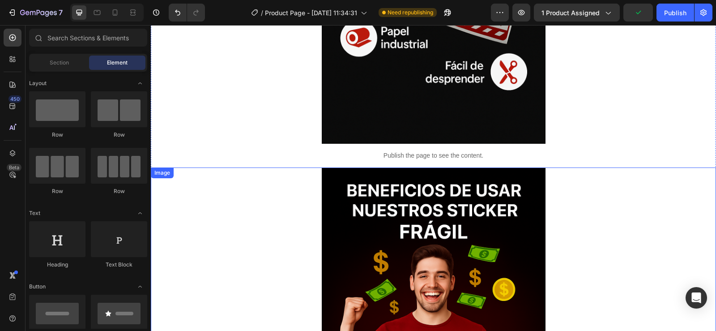
scroll to position [2005, 0]
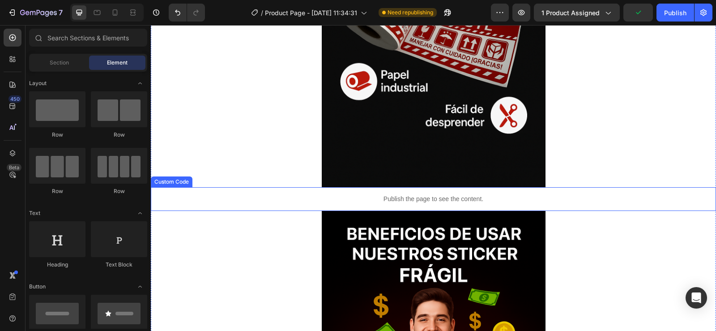
click at [390, 199] on p "Publish the page to see the content." at bounding box center [433, 198] width 565 height 9
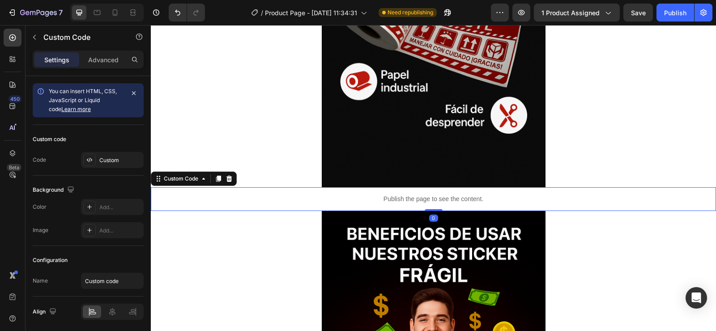
click at [435, 201] on p "Publish the page to see the content." at bounding box center [433, 198] width 565 height 9
click at [220, 177] on icon at bounding box center [218, 179] width 5 height 6
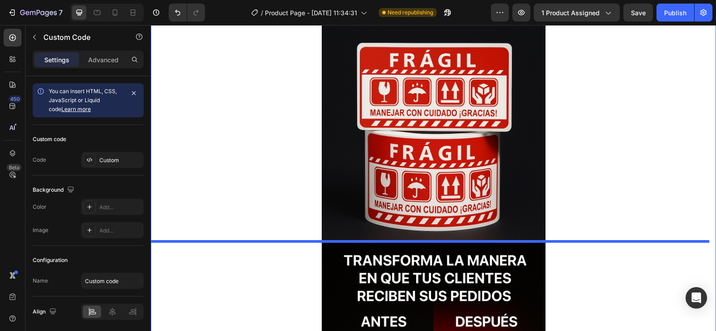
scroll to position [2701, 0]
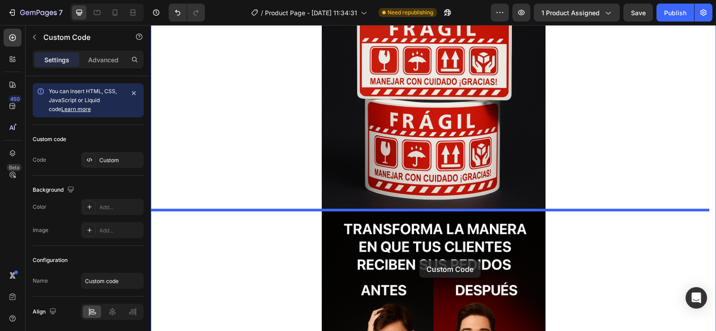
drag, startPoint x: 405, startPoint y: 221, endPoint x: 419, endPoint y: 260, distance: 41.1
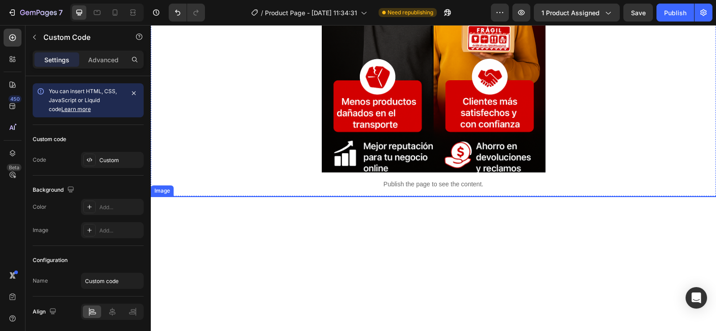
scroll to position [3080, 0]
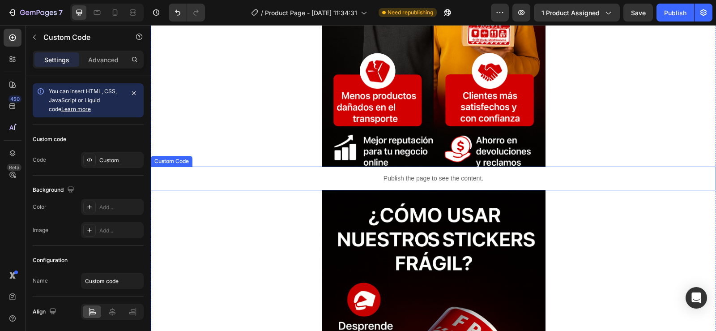
click at [421, 179] on p "Publish the page to see the content." at bounding box center [433, 178] width 565 height 9
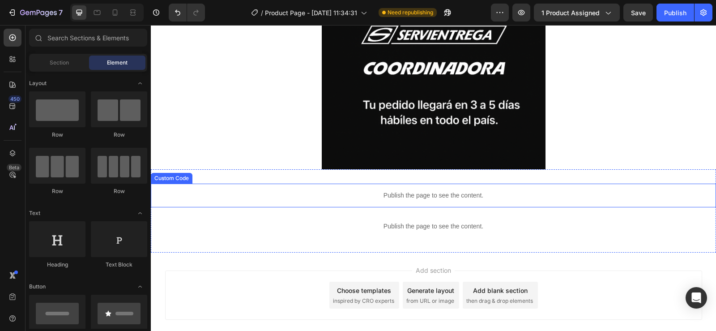
scroll to position [4422, 0]
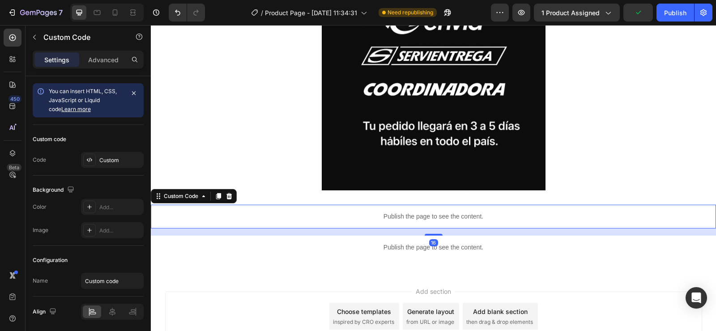
click at [420, 216] on p "Publish the page to see the content." at bounding box center [433, 216] width 565 height 9
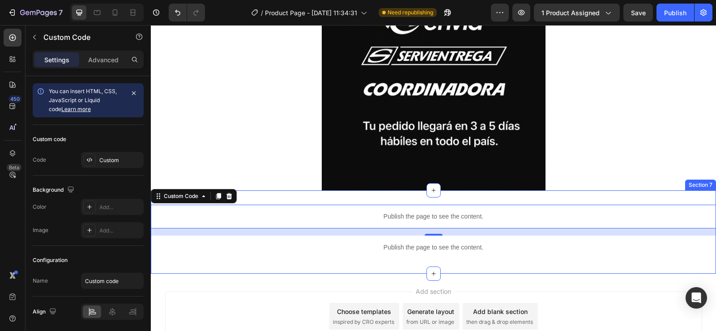
click at [414, 192] on div "Publish the page to see the content. Custom Code 16 Publish the page to see the…" at bounding box center [433, 231] width 565 height 83
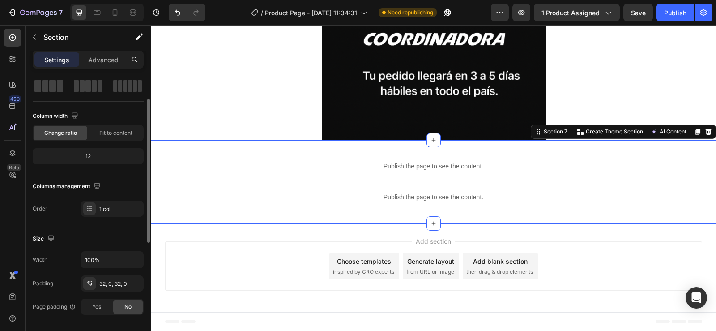
scroll to position [134, 0]
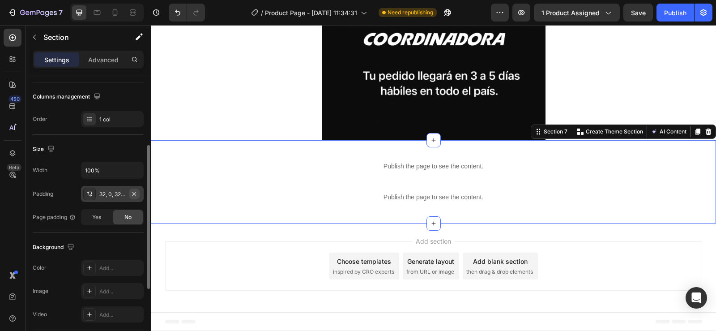
click at [135, 192] on icon "button" at bounding box center [134, 193] width 7 height 7
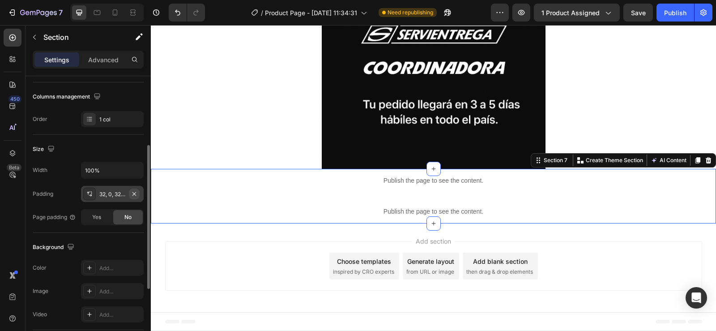
scroll to position [4443, 0]
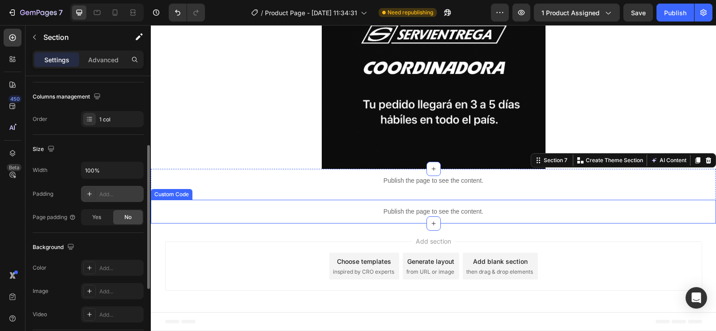
click at [375, 205] on div "Publish the page to see the content." at bounding box center [433, 212] width 565 height 24
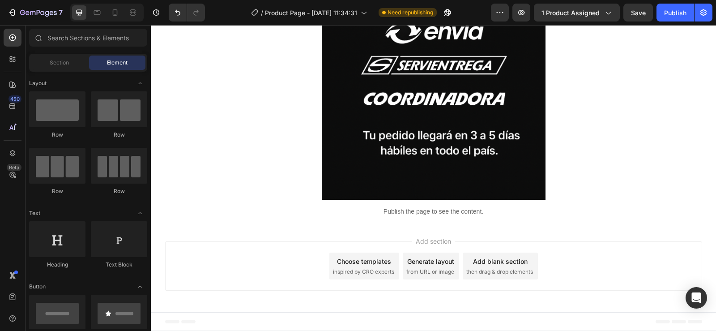
scroll to position [4413, 0]
click at [403, 230] on div "Add section Choose templates inspired by CRO experts Generate layout from URL o…" at bounding box center [433, 267] width 565 height 89
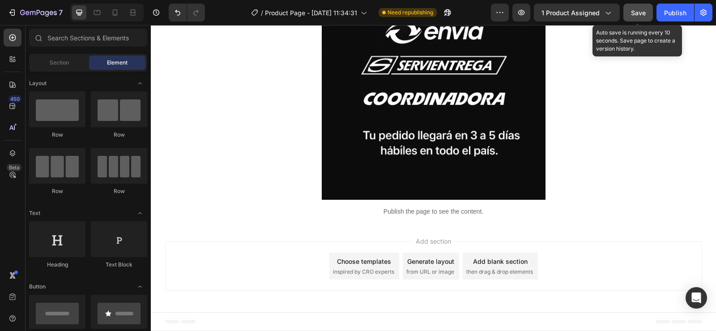
click at [629, 10] on button "Save" at bounding box center [638, 13] width 30 height 18
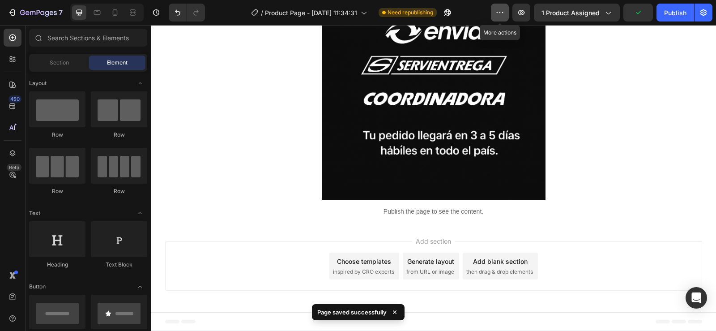
click at [500, 8] on button "button" at bounding box center [500, 13] width 18 height 18
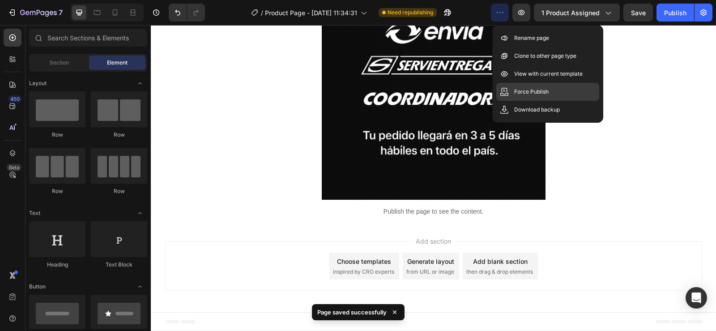
click at [520, 90] on p "Force Publish" at bounding box center [531, 91] width 34 height 9
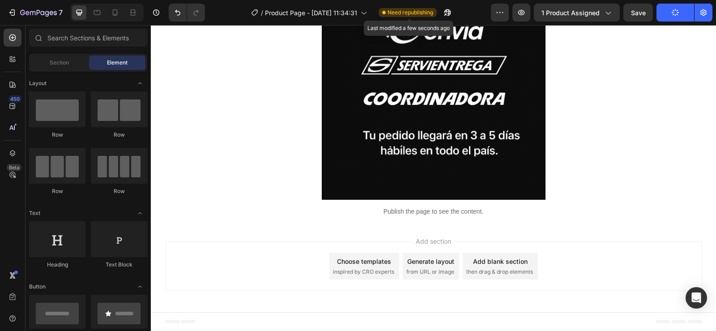
click at [421, 11] on span "Need republishing" at bounding box center [410, 13] width 46 height 8
click at [399, 12] on span "Need republishing" at bounding box center [410, 13] width 46 height 8
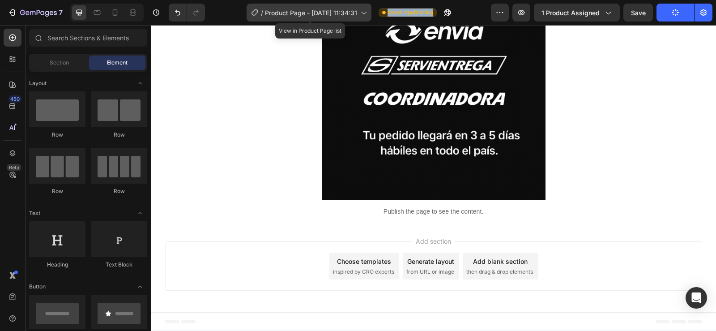
click at [366, 13] on icon at bounding box center [363, 12] width 9 height 9
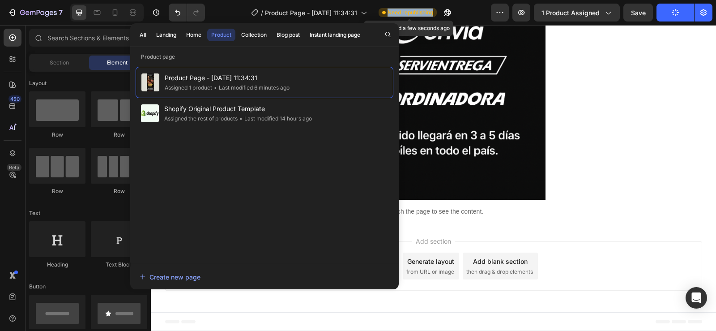
click at [407, 9] on span "Need republishing" at bounding box center [410, 13] width 46 height 8
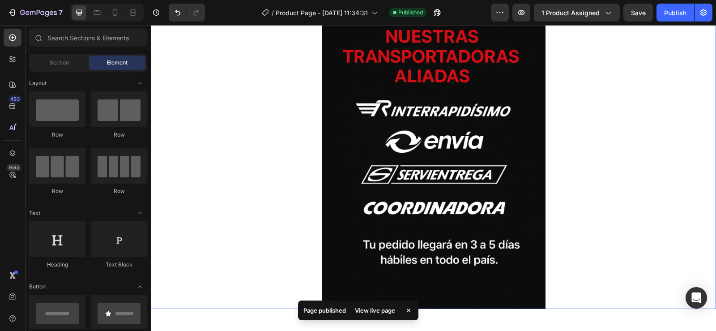
scroll to position [4234, 0]
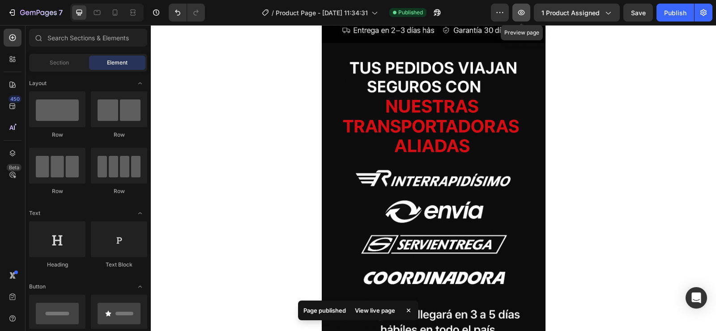
click at [520, 11] on icon "button" at bounding box center [521, 12] width 9 height 9
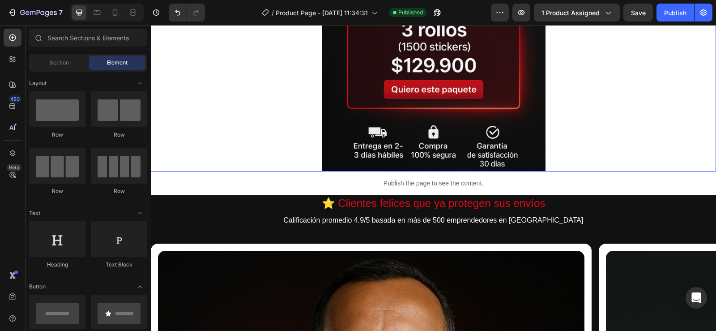
scroll to position [582, 0]
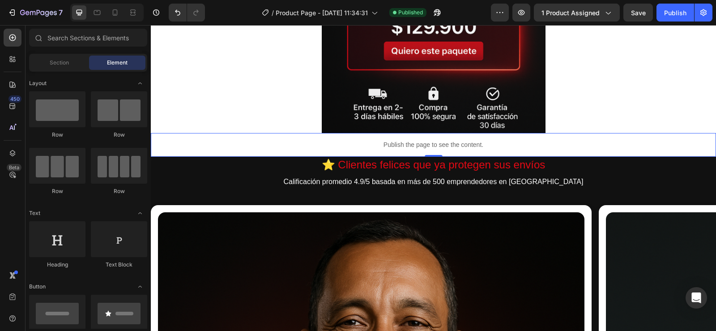
click at [496, 142] on p "Publish the page to see the content." at bounding box center [433, 144] width 565 height 9
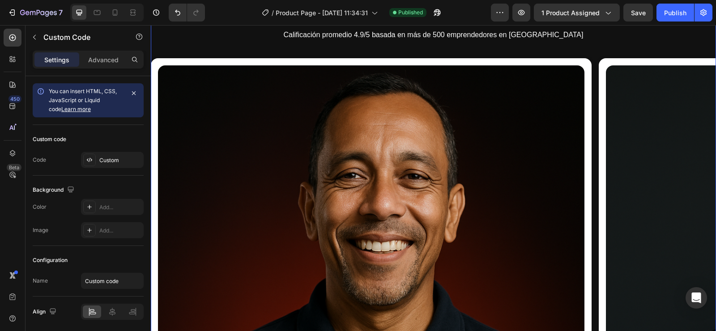
scroll to position [761, 0]
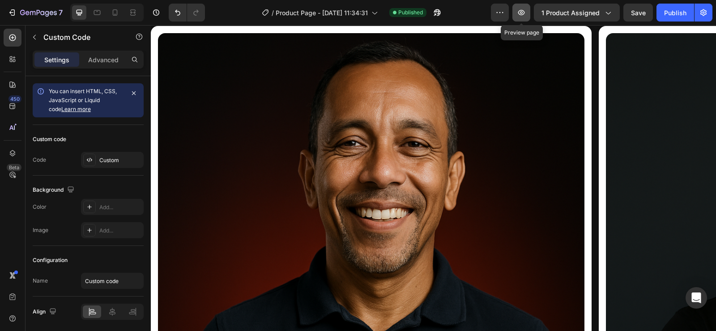
click at [526, 13] on icon "button" at bounding box center [521, 12] width 9 height 9
click at [520, 7] on button "button" at bounding box center [521, 13] width 18 height 18
click at [111, 10] on icon at bounding box center [115, 12] width 9 height 9
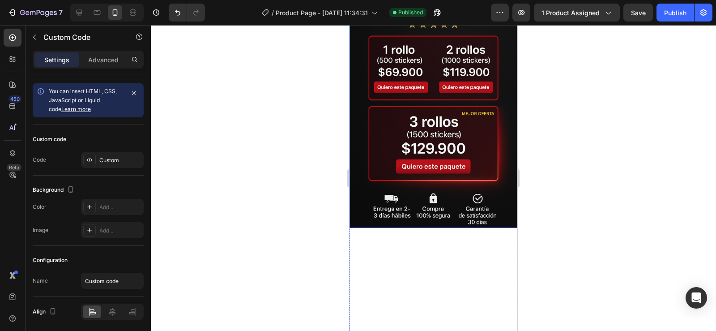
scroll to position [251, 0]
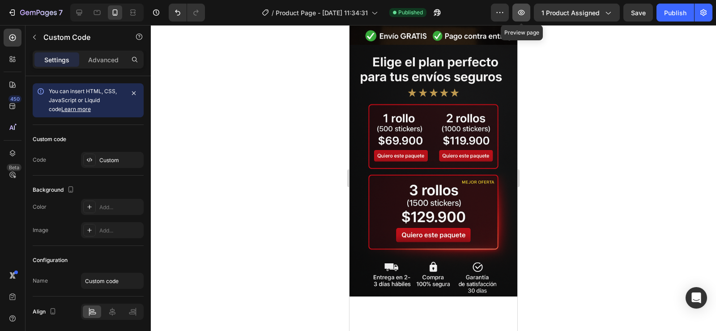
click at [523, 7] on button "button" at bounding box center [521, 13] width 18 height 18
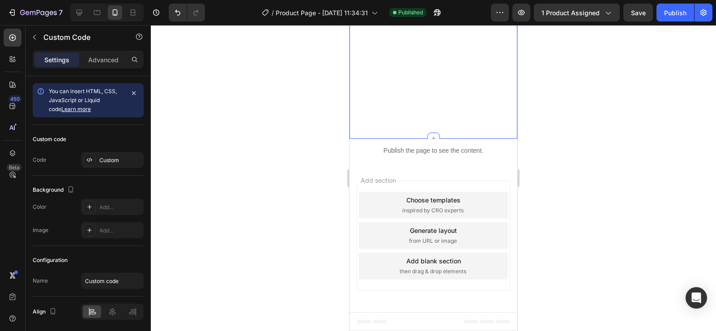
scroll to position [1570, 0]
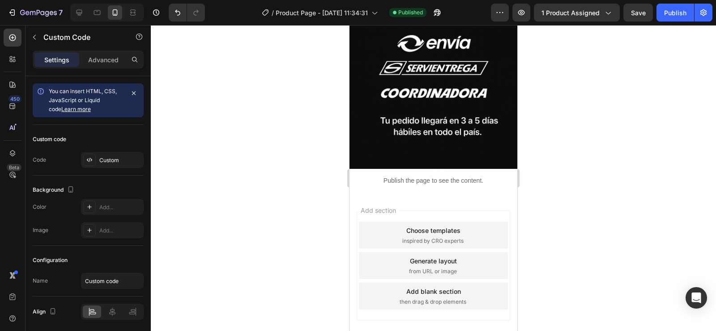
click at [424, 192] on div "Add section Choose templates inspired by CRO experts Generate layout from URL o…" at bounding box center [433, 266] width 168 height 149
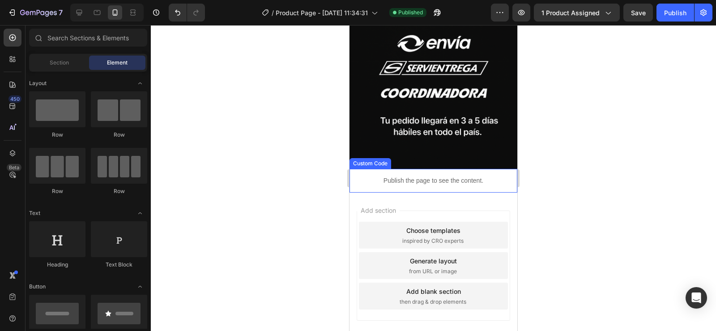
click at [438, 176] on p "Publish the page to see the content." at bounding box center [433, 180] width 168 height 9
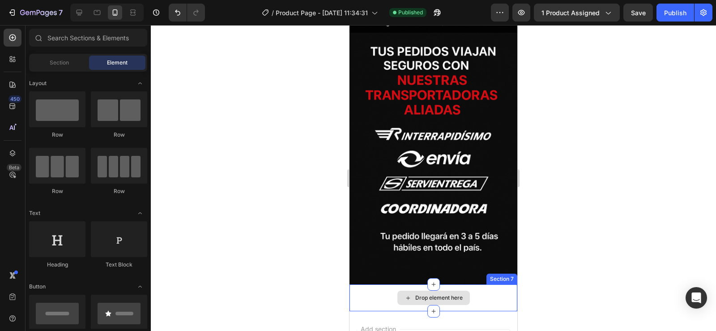
scroll to position [1436, 0]
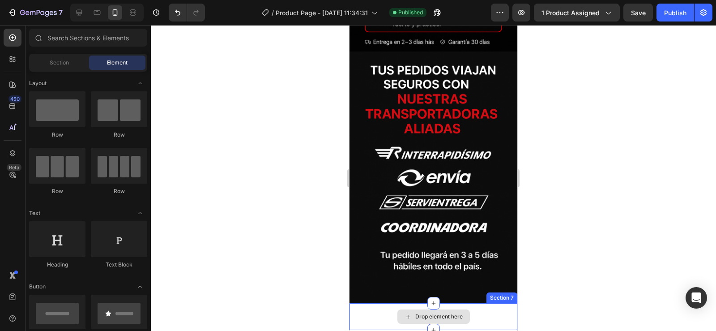
click at [473, 303] on div "Drop element here" at bounding box center [433, 316] width 168 height 27
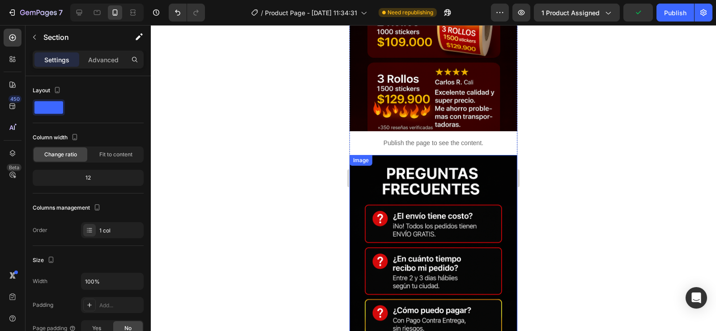
scroll to position [1078, 0]
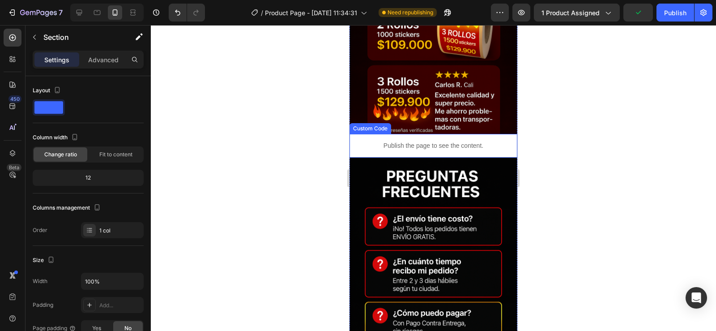
click at [418, 141] on p "Publish the page to see the content." at bounding box center [433, 145] width 168 height 9
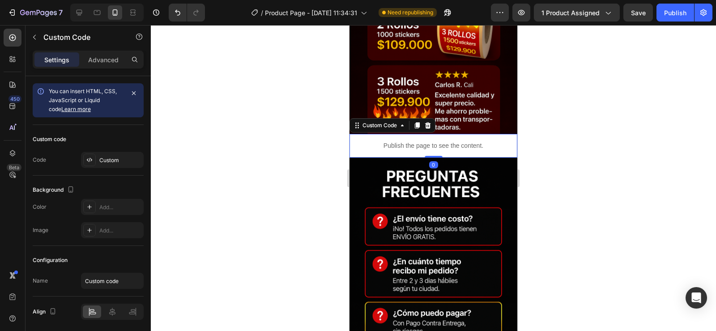
click at [417, 122] on icon at bounding box center [417, 125] width 5 height 6
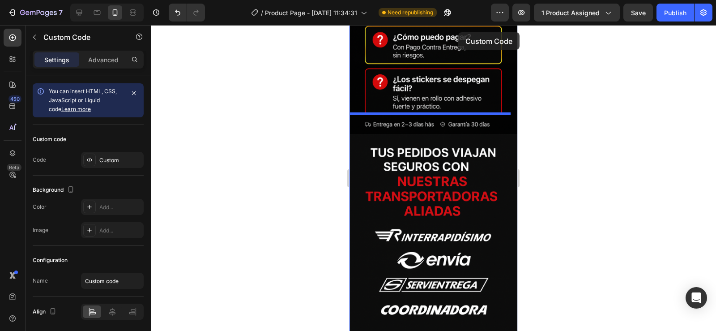
scroll to position [1306, 0]
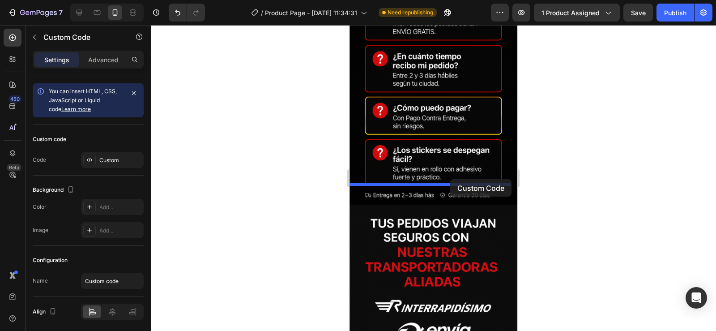
drag, startPoint x: 459, startPoint y: 155, endPoint x: 450, endPoint y: 179, distance: 25.3
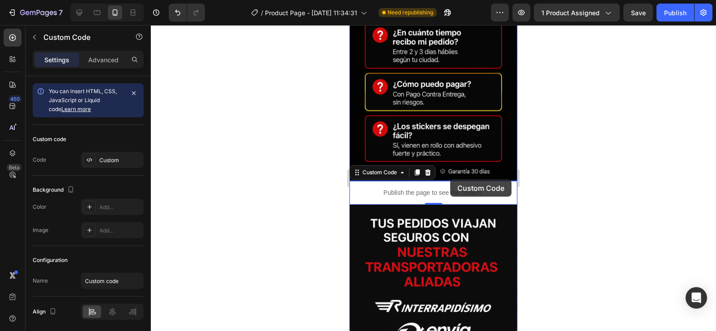
scroll to position [1283, 0]
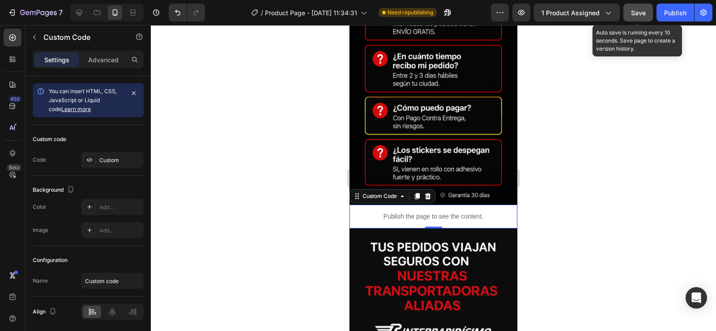
click at [629, 14] on button "Save" at bounding box center [638, 13] width 30 height 18
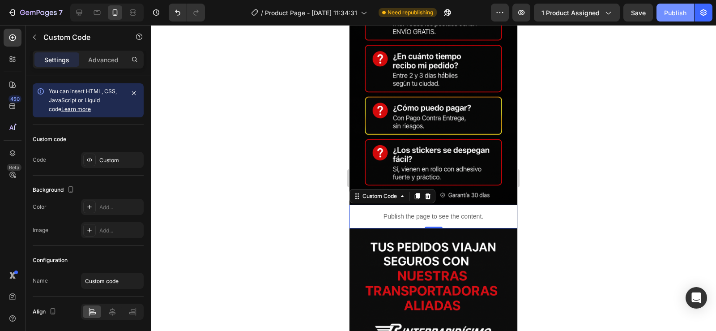
click at [676, 13] on div "Publish" at bounding box center [675, 12] width 22 height 9
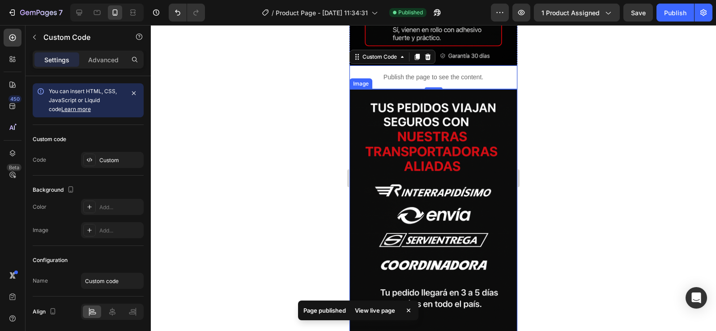
scroll to position [1551, 0]
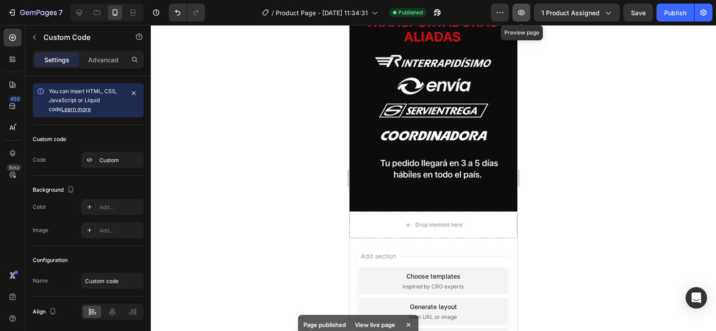
click at [518, 10] on icon "button" at bounding box center [521, 12] width 9 height 9
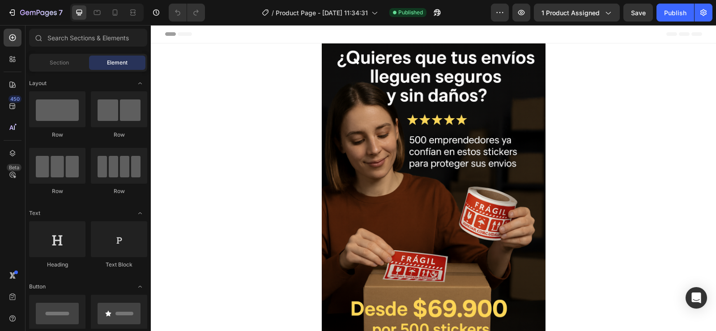
scroll to position [0, 7]
click at [662, 11] on button "Publish" at bounding box center [675, 13] width 38 height 18
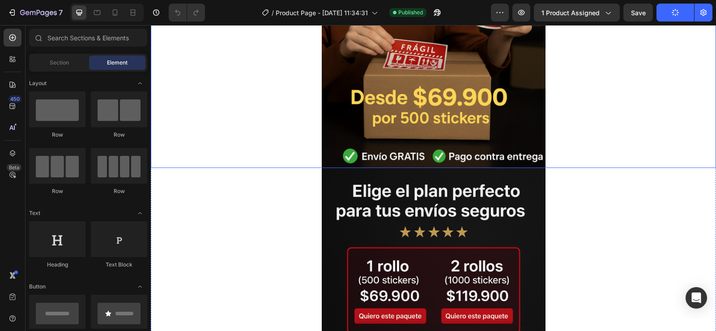
scroll to position [224, 0]
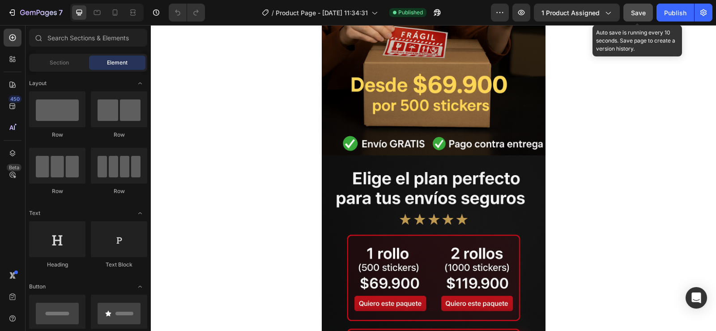
click at [640, 13] on span "Save" at bounding box center [638, 13] width 15 height 8
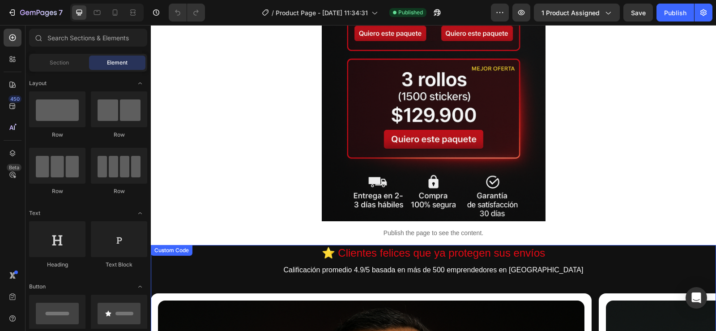
scroll to position [483, 0]
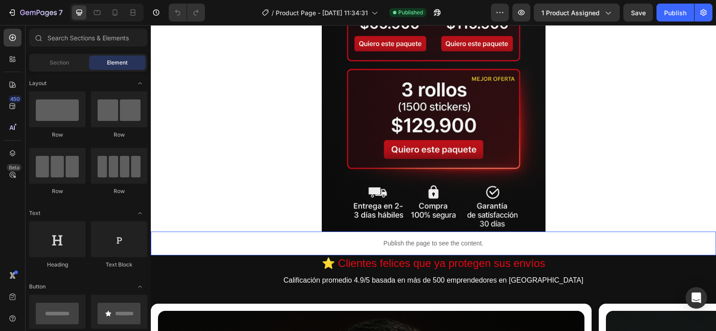
click at [468, 244] on p "Publish the page to see the content." at bounding box center [433, 242] width 565 height 9
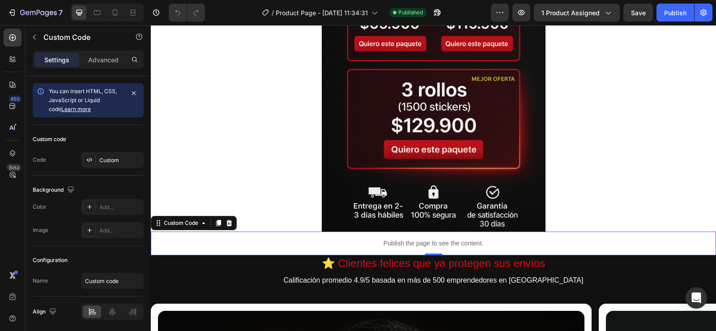
click at [468, 244] on p "Publish the page to see the content." at bounding box center [433, 242] width 565 height 9
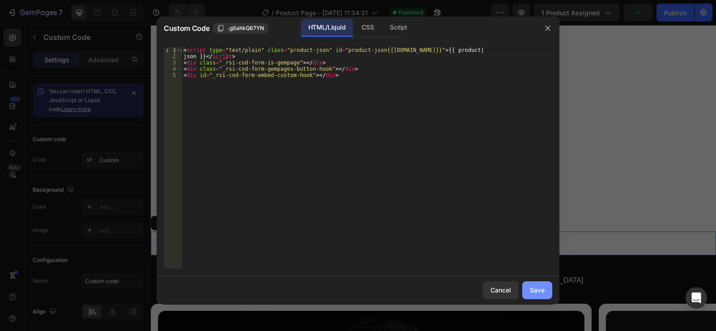
click at [536, 291] on div "Save" at bounding box center [537, 289] width 15 height 9
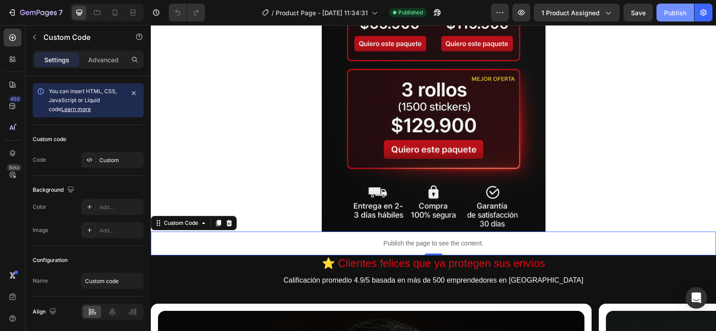
click at [677, 14] on div "Publish" at bounding box center [675, 12] width 22 height 9
click at [499, 11] on icon "button" at bounding box center [499, 12] width 9 height 9
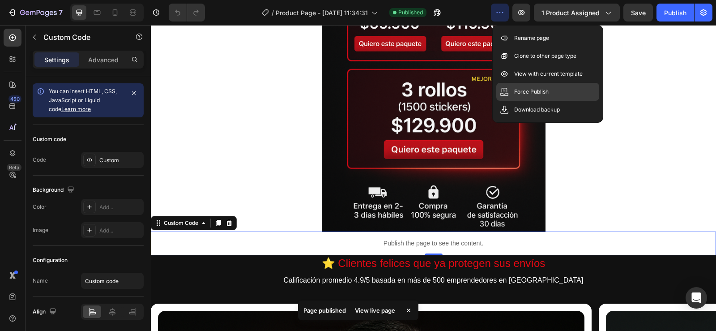
click at [526, 91] on p "Force Publish" at bounding box center [531, 91] width 34 height 9
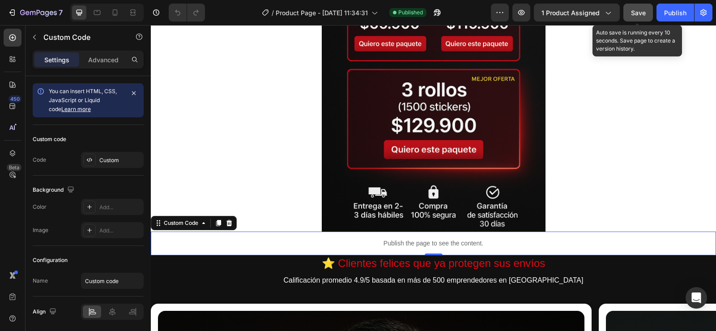
click at [641, 11] on span "Save" at bounding box center [638, 13] width 15 height 8
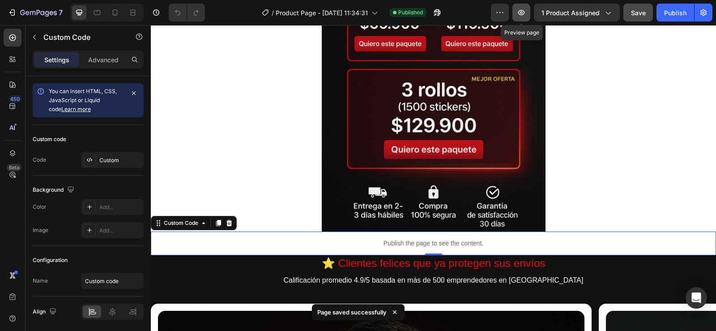
click at [522, 13] on icon "button" at bounding box center [521, 12] width 9 height 9
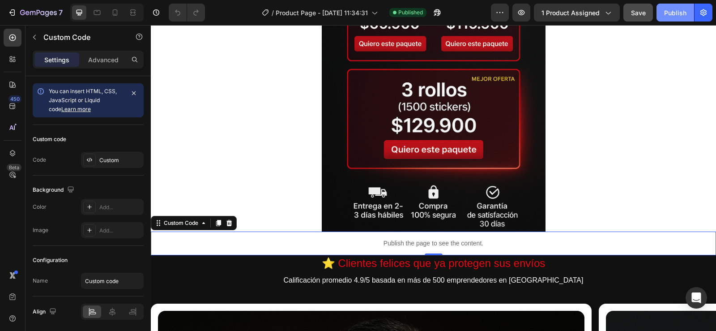
click at [666, 9] on div "Publish" at bounding box center [675, 12] width 22 height 9
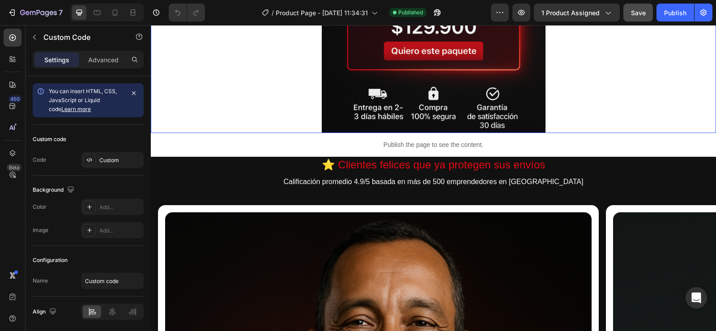
scroll to position [0, 7]
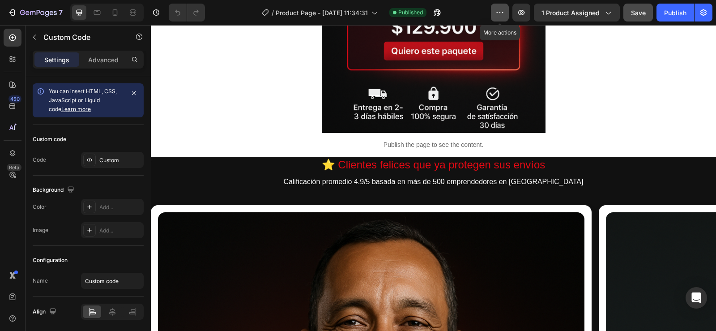
click at [498, 10] on icon "button" at bounding box center [499, 12] width 9 height 9
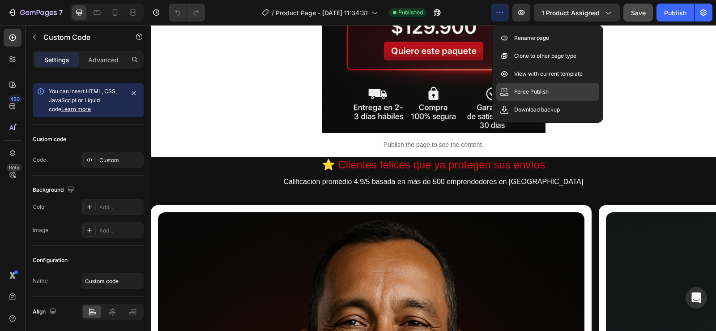
click at [524, 90] on p "Force Publish" at bounding box center [531, 91] width 34 height 9
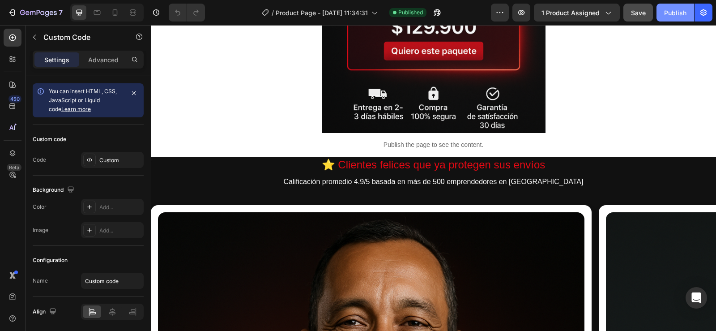
drag, startPoint x: 679, startPoint y: 13, endPoint x: 467, endPoint y: 12, distance: 212.1
click at [679, 13] on div "Publish" at bounding box center [675, 12] width 22 height 9
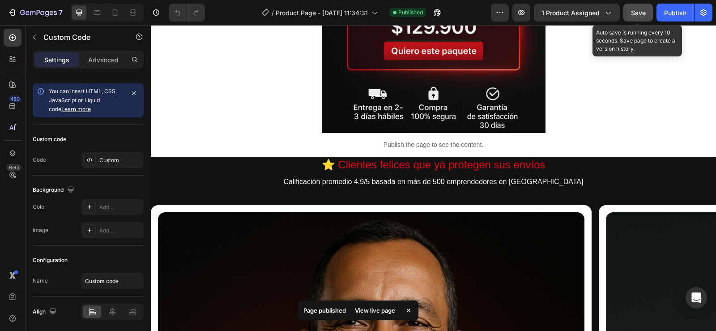
click at [638, 12] on span "Save" at bounding box center [638, 13] width 15 height 8
click at [638, 11] on icon "button" at bounding box center [637, 12] width 9 height 9
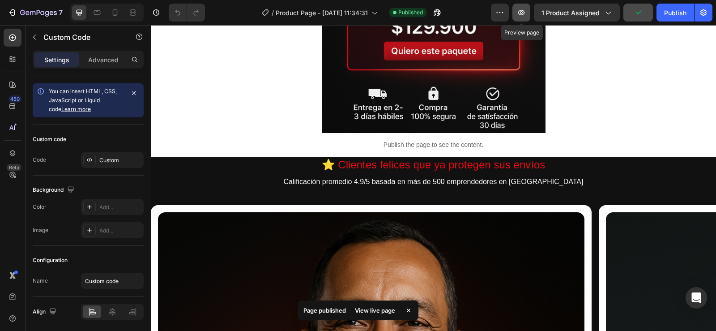
click at [523, 12] on icon "button" at bounding box center [521, 12] width 3 height 3
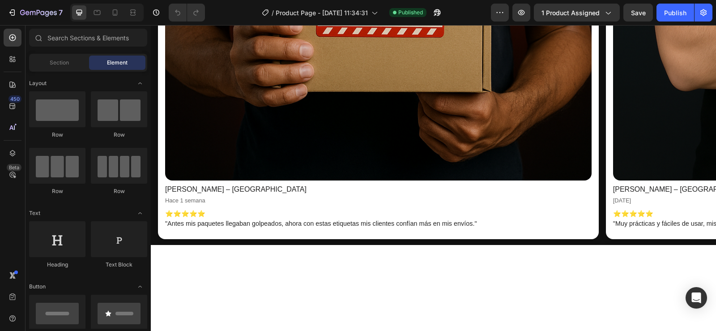
scroll to position [0, 7]
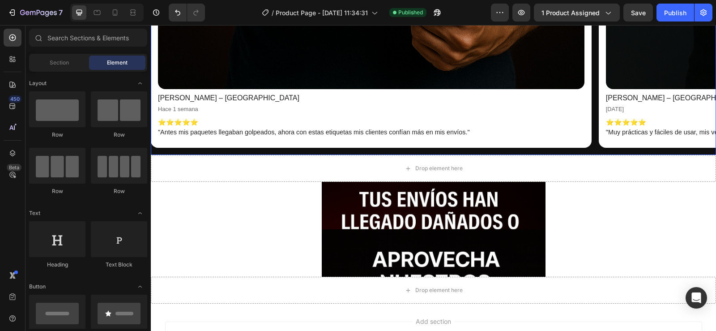
scroll to position [1399, 0]
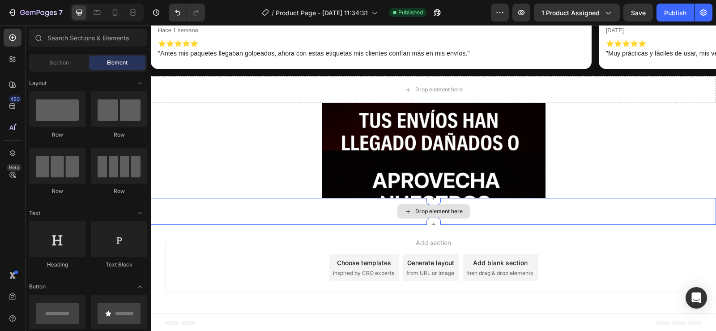
click at [427, 209] on div "Drop element here" at bounding box center [438, 211] width 47 height 7
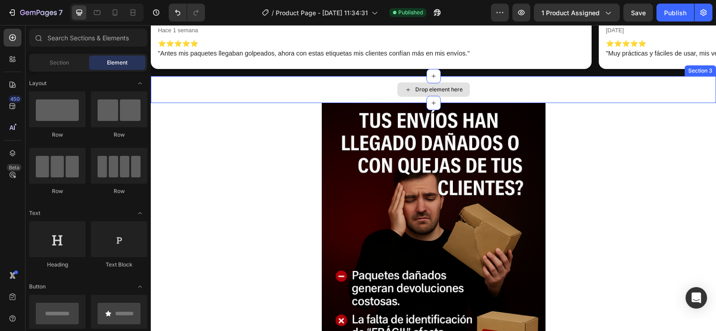
click at [438, 88] on div "Drop element here" at bounding box center [438, 89] width 47 height 7
click at [496, 87] on div "Drop element here" at bounding box center [433, 89] width 565 height 27
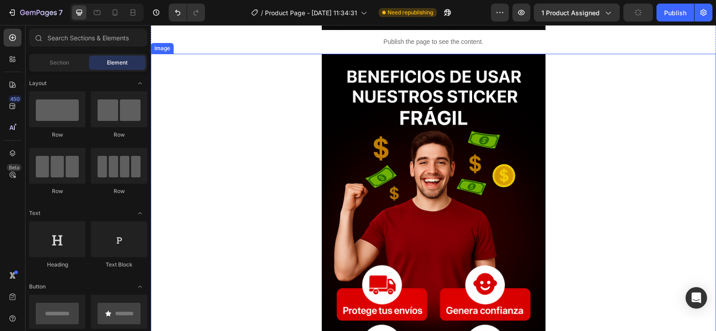
scroll to position [2025, 0]
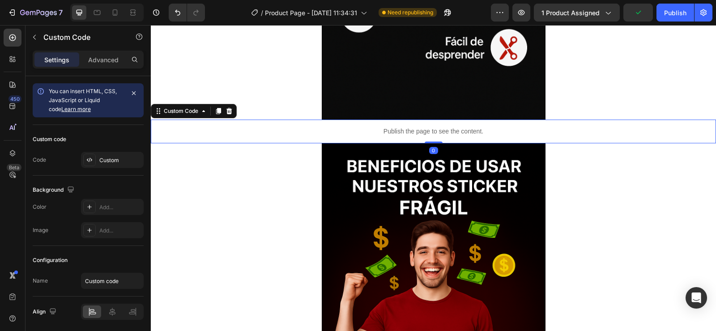
click at [461, 130] on p "Publish the page to see the content." at bounding box center [433, 131] width 565 height 9
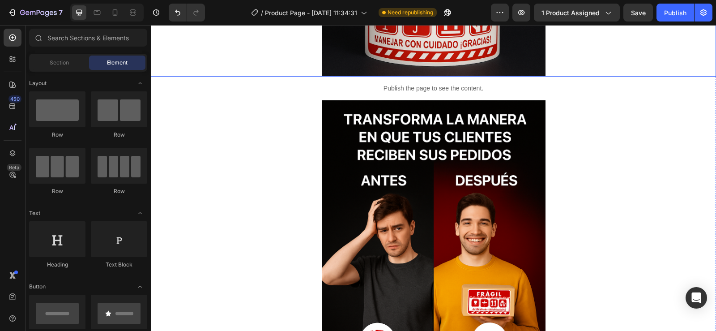
scroll to position [2741, 0]
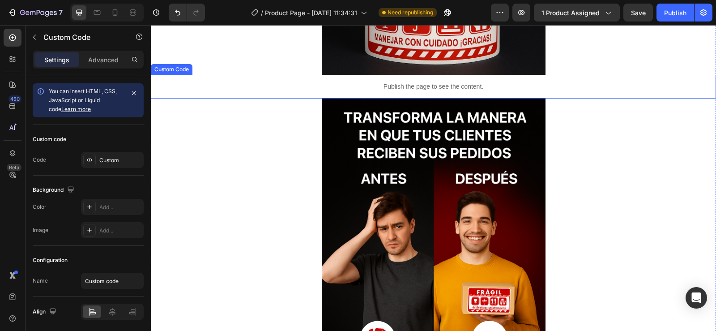
click at [470, 80] on div "Publish the page to see the content." at bounding box center [433, 87] width 565 height 24
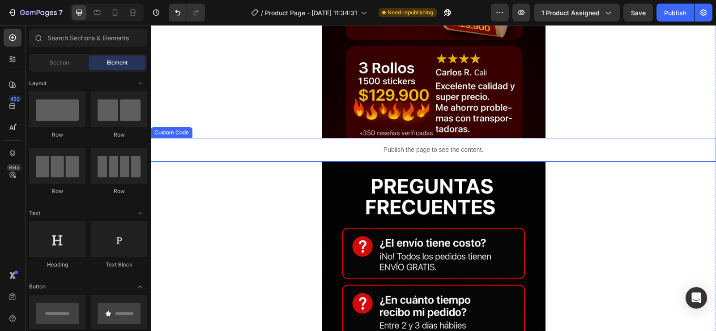
scroll to position [3681, 0]
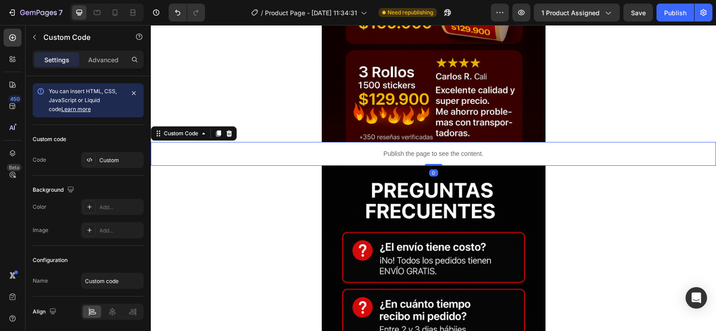
click at [475, 151] on p "Publish the page to see the content." at bounding box center [433, 153] width 565 height 9
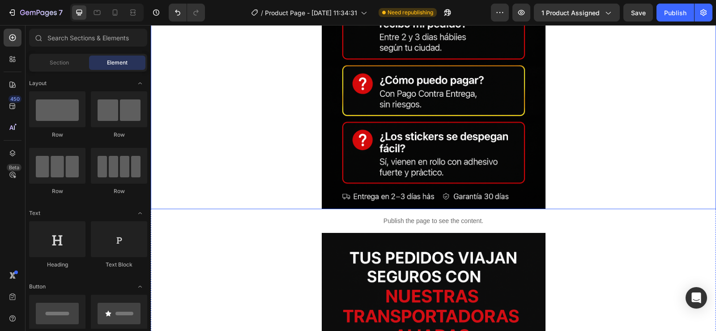
scroll to position [4128, 0]
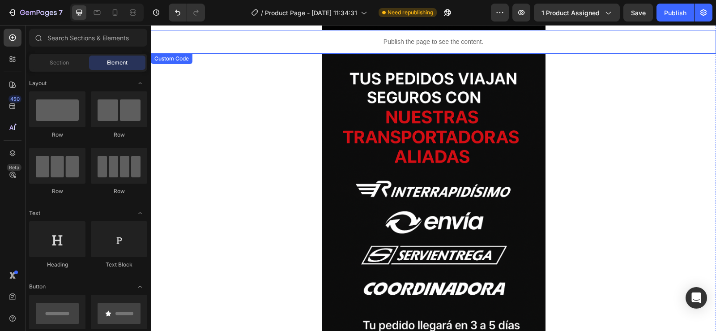
click at [478, 48] on div "Publish the page to see the content." at bounding box center [433, 42] width 565 height 24
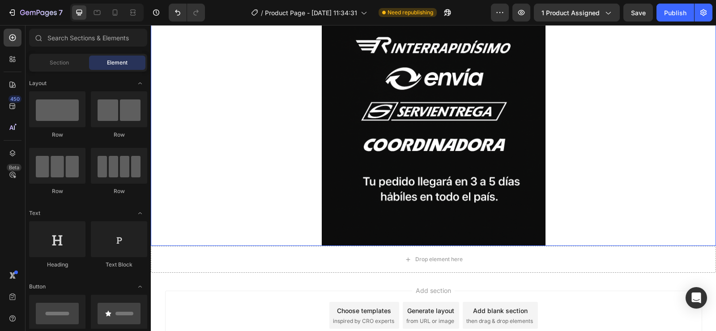
scroll to position [4297, 0]
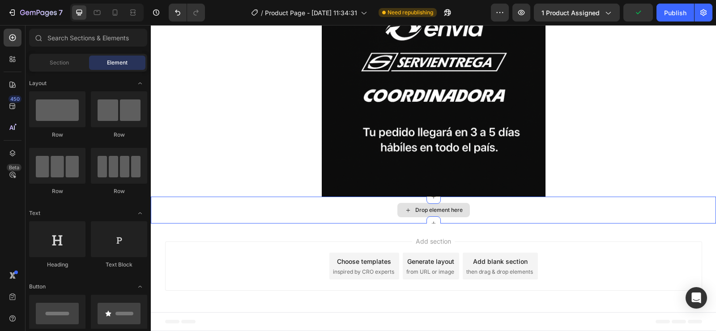
click at [455, 207] on div "Drop element here" at bounding box center [438, 209] width 47 height 7
click at [504, 203] on div "Drop element here" at bounding box center [433, 209] width 565 height 27
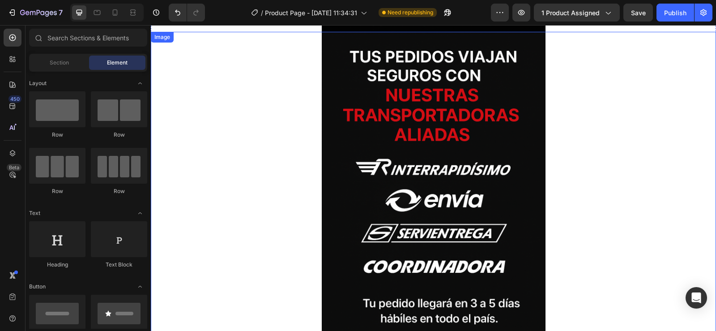
scroll to position [4091, 0]
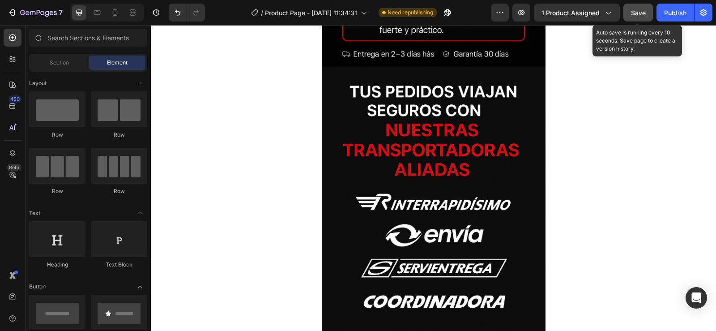
click at [638, 15] on span "Save" at bounding box center [638, 13] width 15 height 8
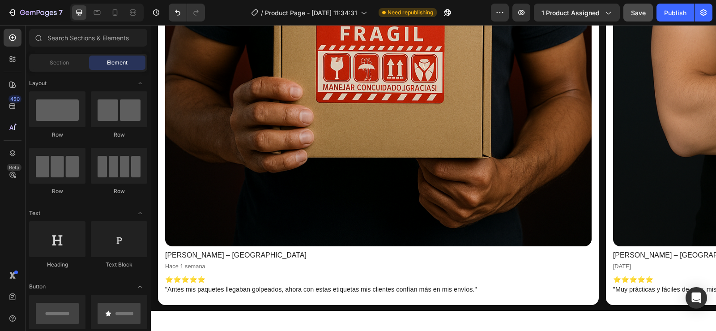
scroll to position [0, 7]
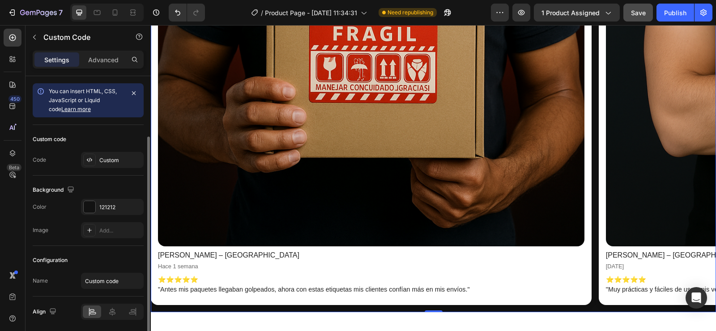
scroll to position [32, 0]
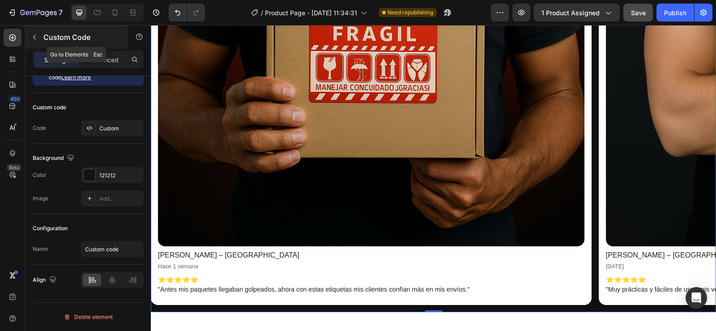
click at [105, 33] on p "Custom Code" at bounding box center [81, 37] width 76 height 11
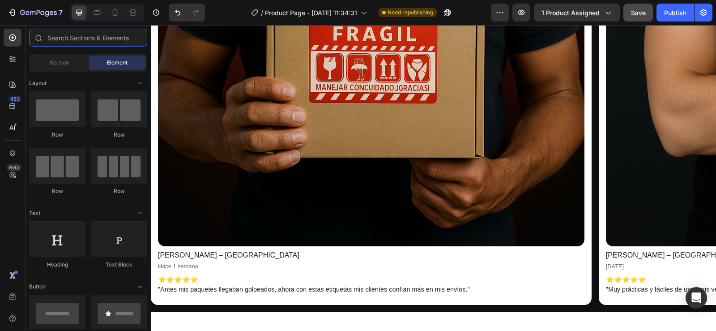
click at [105, 33] on input "text" at bounding box center [88, 38] width 118 height 18
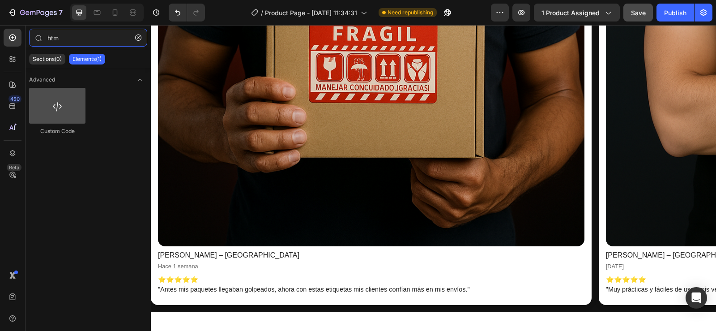
type input "htm"
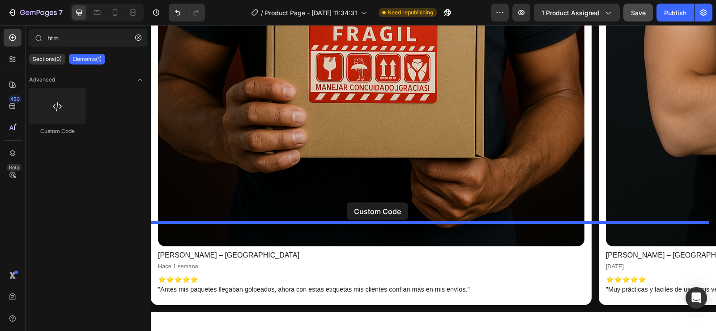
drag, startPoint x: 211, startPoint y: 133, endPoint x: 347, endPoint y: 202, distance: 152.3
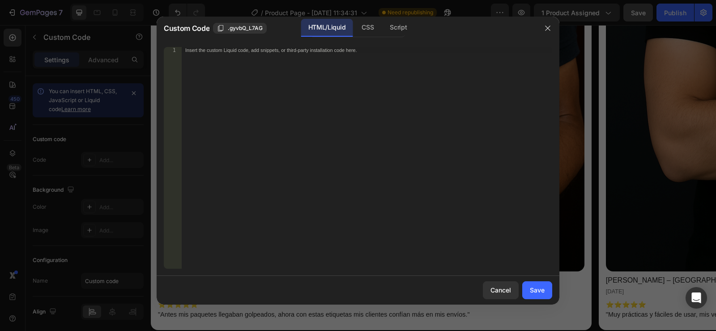
click at [284, 96] on div "Insert the custom Liquid code, add snippets, or third-party installation code h…" at bounding box center [367, 164] width 370 height 234
paste textarea "<div id="_rsi-cod-form-embed-custom-hook"></div>"
type textarea "<div id="_rsi-cod-form-embed-custom-hook"></div>"
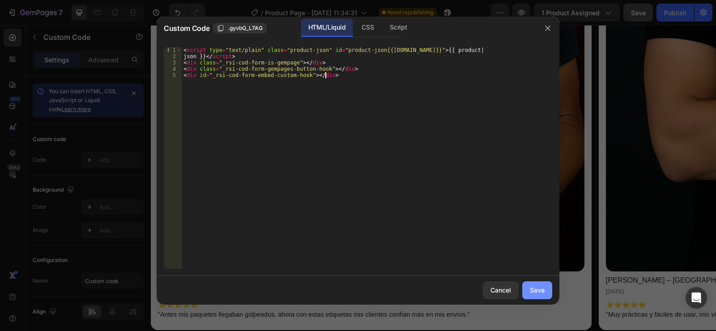
click at [540, 289] on div "Save" at bounding box center [537, 289] width 15 height 9
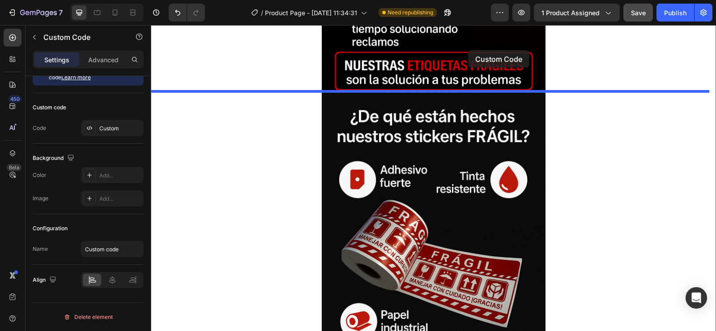
scroll to position [1747, 0]
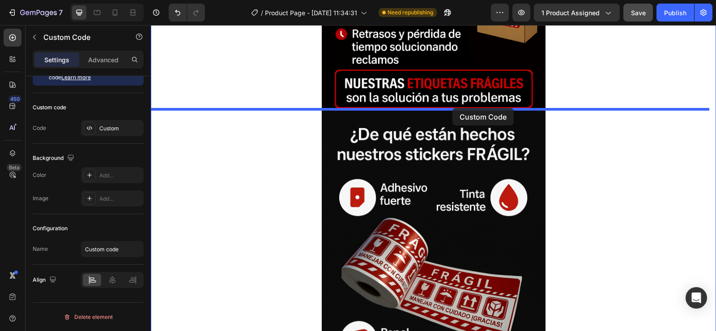
drag, startPoint x: 456, startPoint y: 116, endPoint x: 452, endPoint y: 108, distance: 9.0
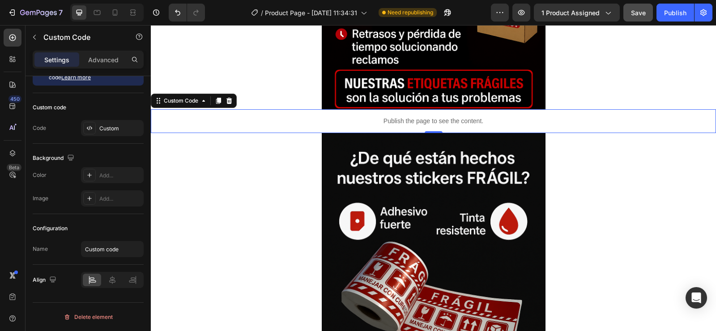
click at [217, 99] on icon at bounding box center [218, 100] width 7 height 7
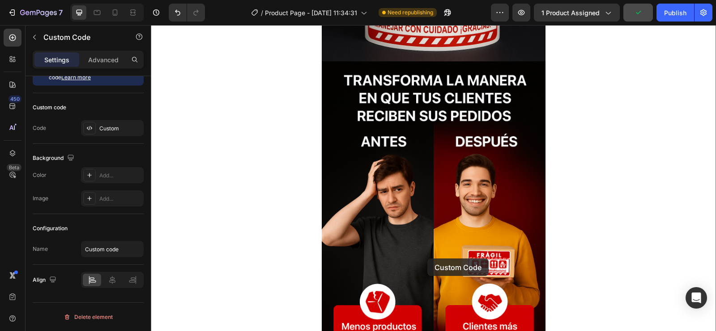
scroll to position [2878, 0]
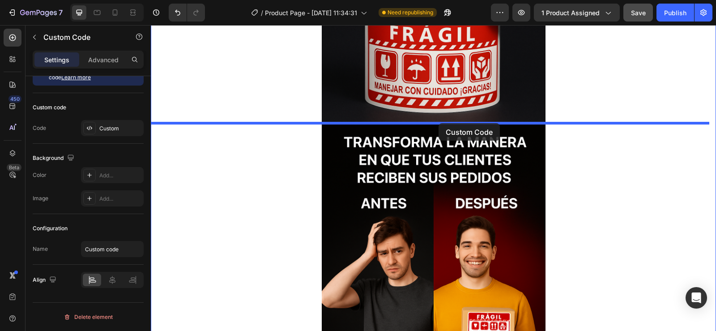
drag, startPoint x: 459, startPoint y: 140, endPoint x: 438, endPoint y: 123, distance: 27.3
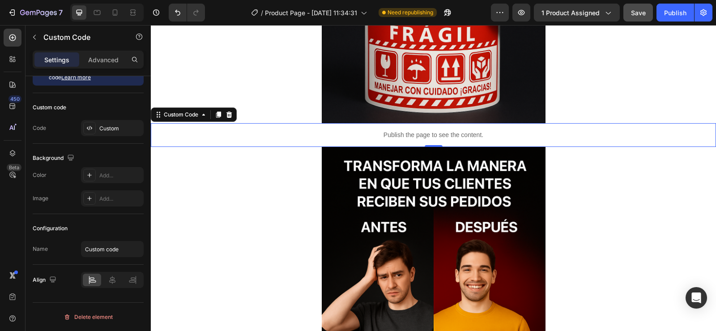
click at [217, 115] on icon at bounding box center [218, 115] width 5 height 6
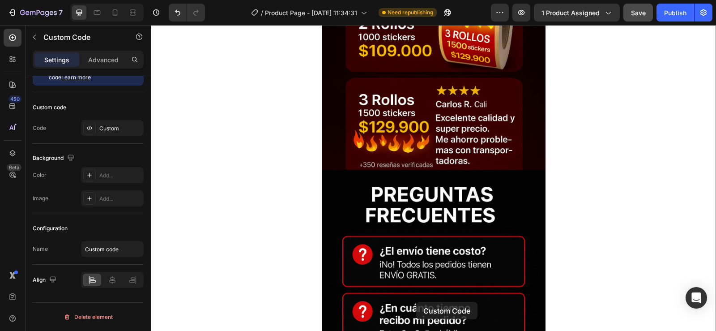
scroll to position [3795, 0]
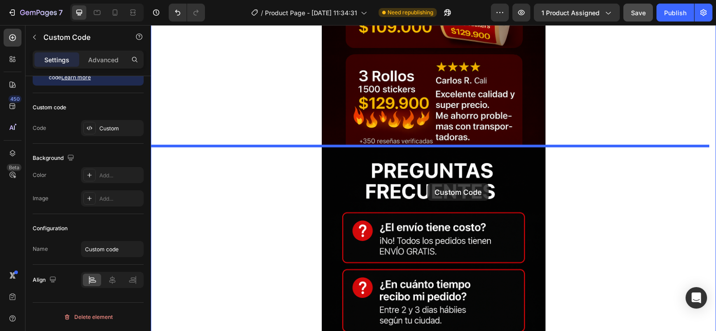
drag, startPoint x: 428, startPoint y: 157, endPoint x: 428, endPoint y: 180, distance: 23.3
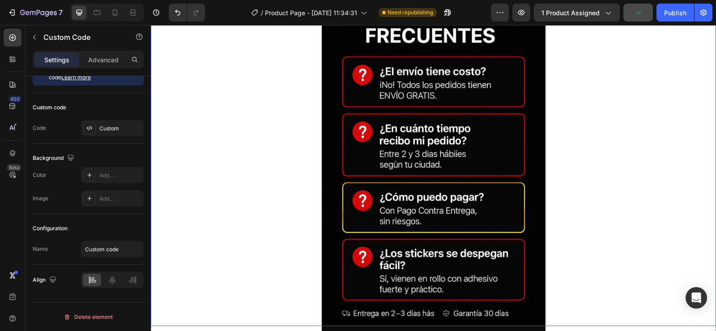
scroll to position [3974, 0]
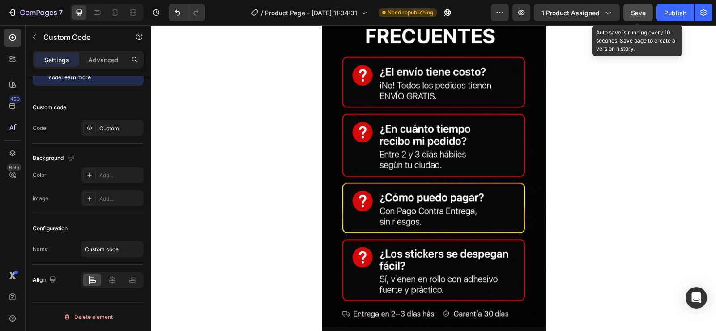
click at [636, 10] on span "Save" at bounding box center [638, 13] width 15 height 8
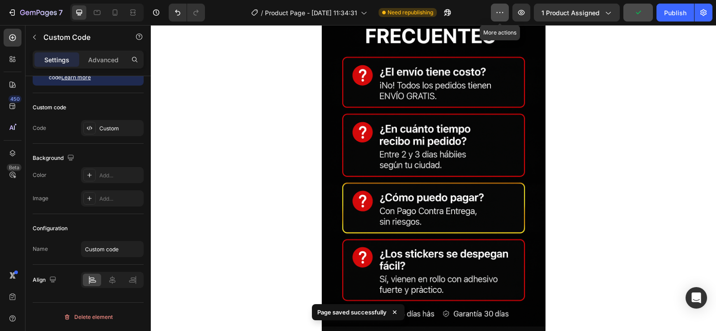
click at [500, 12] on icon "button" at bounding box center [499, 12] width 9 height 9
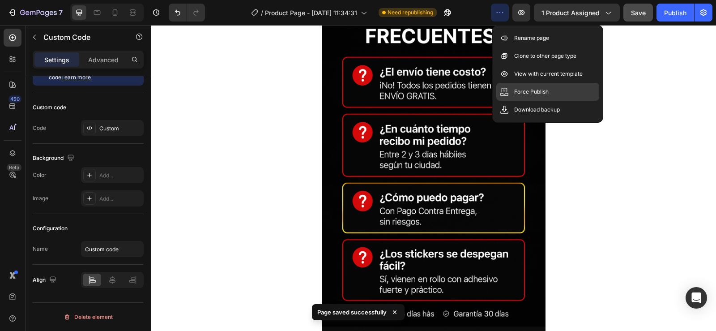
click at [539, 92] on p "Force Publish" at bounding box center [531, 91] width 34 height 9
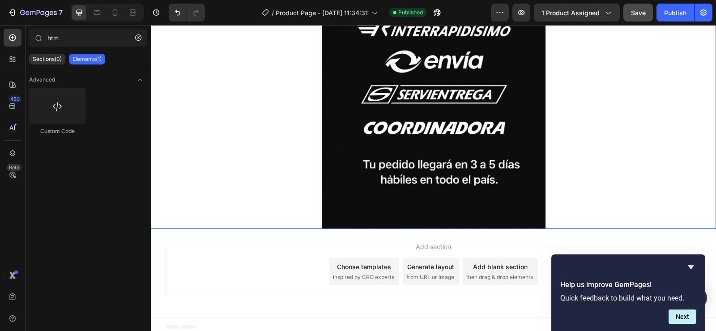
scroll to position [4365, 0]
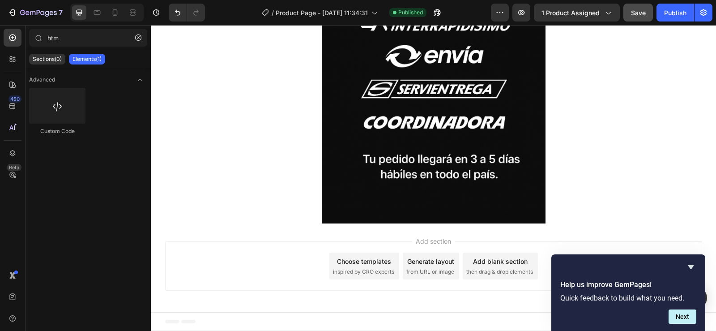
click at [427, 243] on span "Add section" at bounding box center [433, 240] width 43 height 9
click at [429, 236] on span "Add section" at bounding box center [433, 240] width 43 height 9
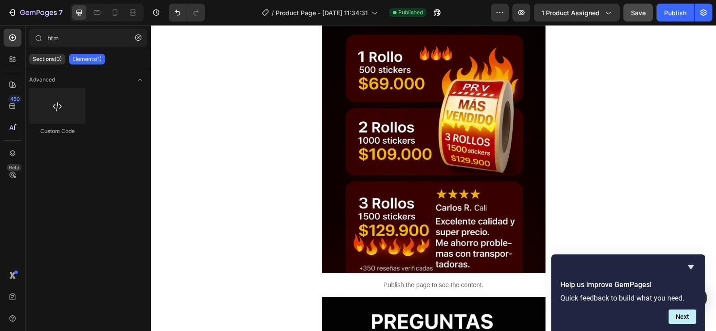
scroll to position [3605, 0]
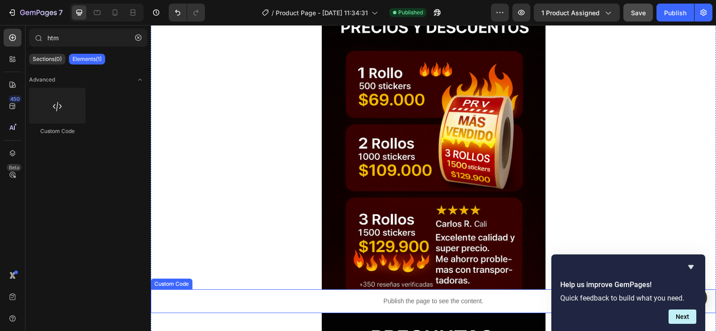
click at [412, 298] on p "Publish the page to see the content." at bounding box center [433, 300] width 565 height 9
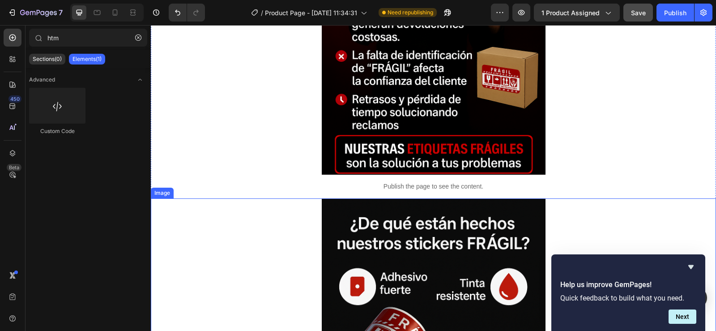
scroll to position [1747, 0]
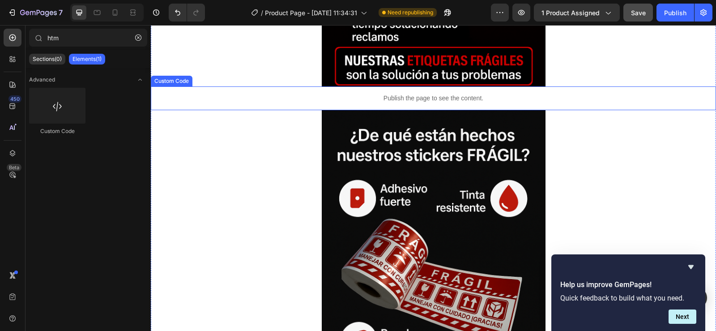
click at [450, 101] on p "Publish the page to see the content." at bounding box center [433, 98] width 565 height 9
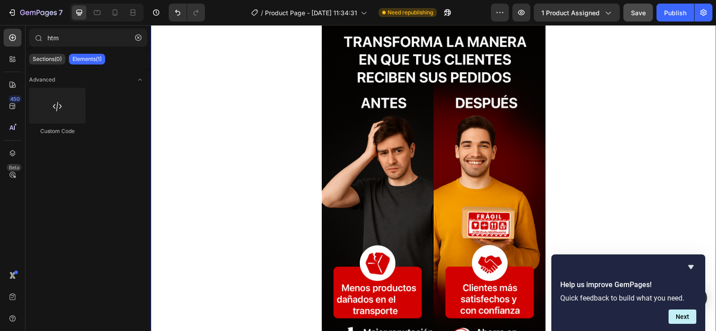
scroll to position [2776, 0]
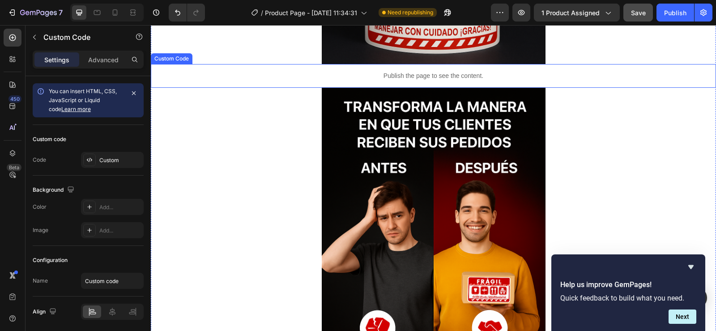
click at [445, 71] on p "Publish the page to see the content." at bounding box center [433, 75] width 565 height 9
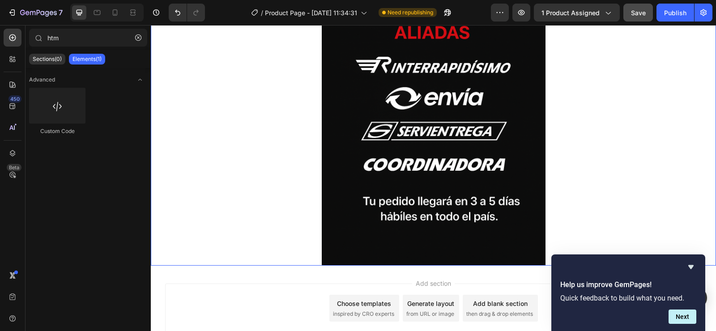
scroll to position [4294, 0]
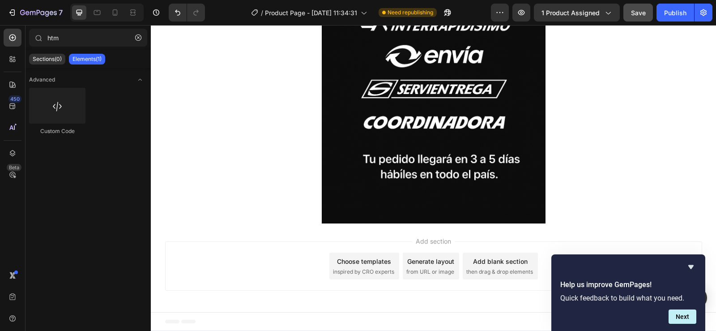
click at [445, 231] on div "Add section Choose templates inspired by CRO experts Generate layout from URL o…" at bounding box center [433, 267] width 565 height 89
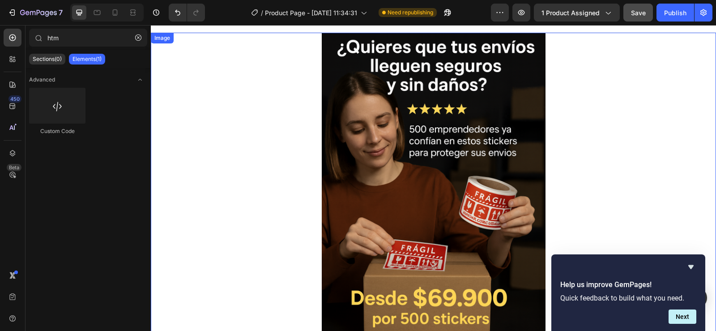
scroll to position [0, 0]
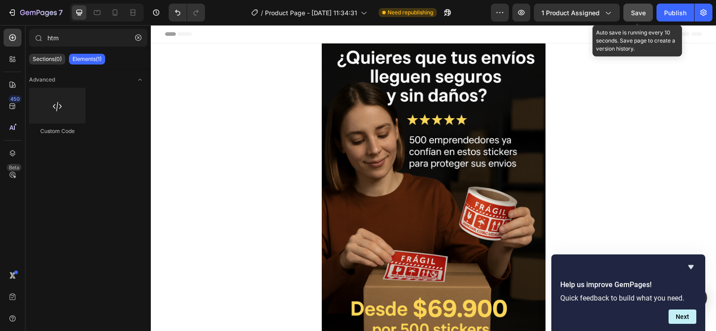
click at [640, 10] on span "Save" at bounding box center [638, 13] width 15 height 8
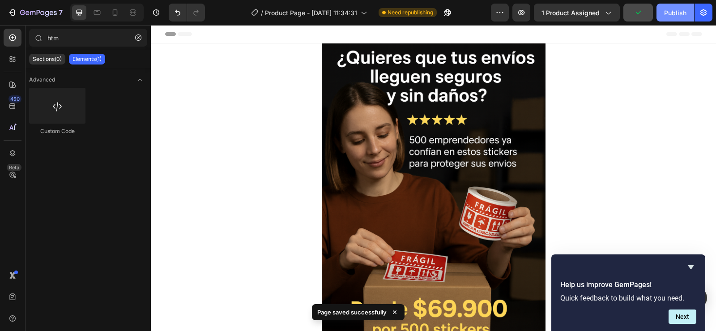
click at [674, 10] on div "Publish" at bounding box center [675, 12] width 22 height 9
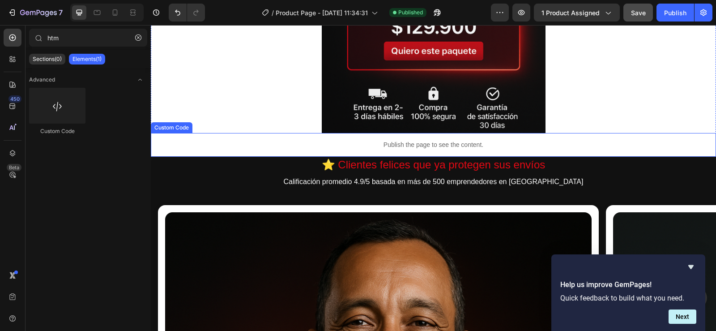
scroll to position [0, 7]
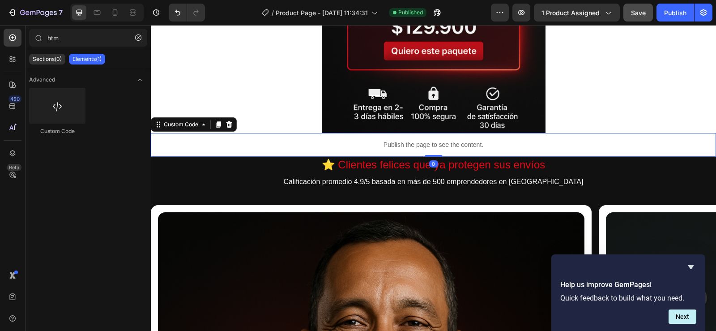
click at [417, 141] on p "Publish the page to see the content." at bounding box center [433, 144] width 565 height 9
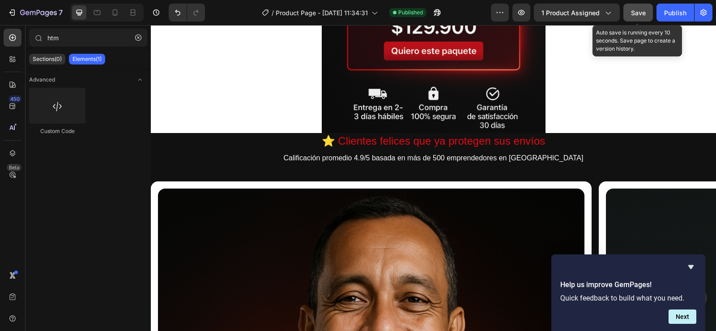
click at [641, 10] on span "Save" at bounding box center [638, 13] width 15 height 8
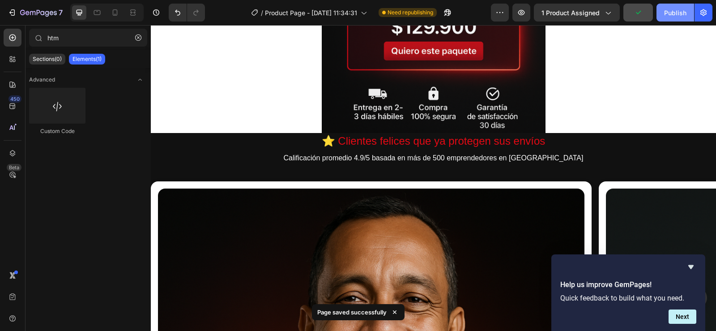
click at [669, 12] on div "Publish" at bounding box center [675, 12] width 22 height 9
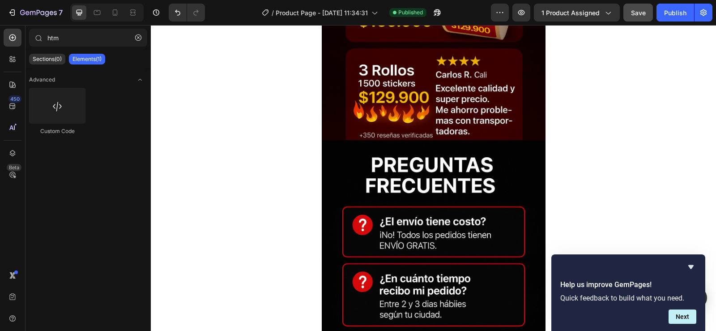
scroll to position [1879, 0]
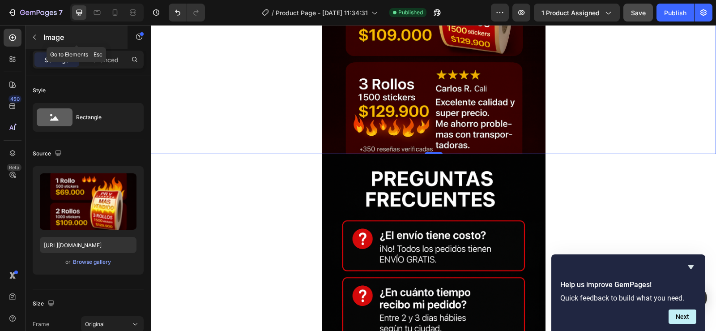
click at [83, 37] on p "Image" at bounding box center [81, 37] width 76 height 11
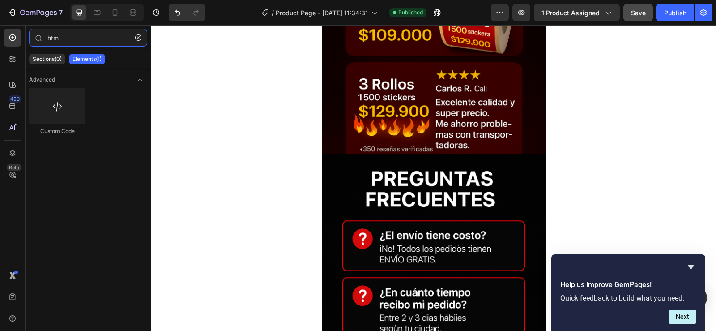
click at [83, 37] on input "htm" at bounding box center [88, 38] width 118 height 18
click at [58, 108] on div at bounding box center [57, 106] width 56 height 36
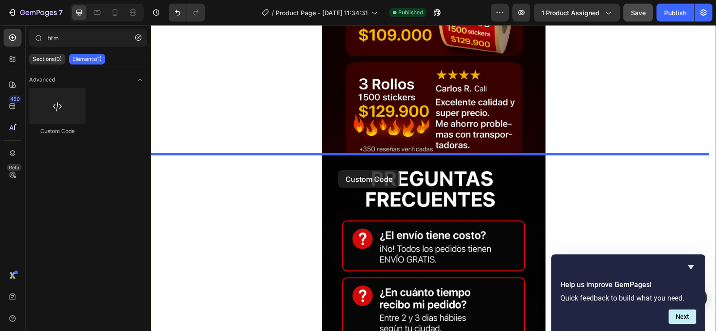
drag, startPoint x: 206, startPoint y: 134, endPoint x: 338, endPoint y: 170, distance: 137.2
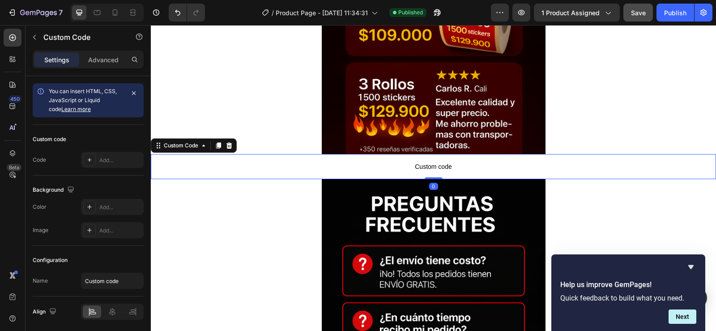
click at [415, 164] on span "Custom code" at bounding box center [433, 166] width 565 height 11
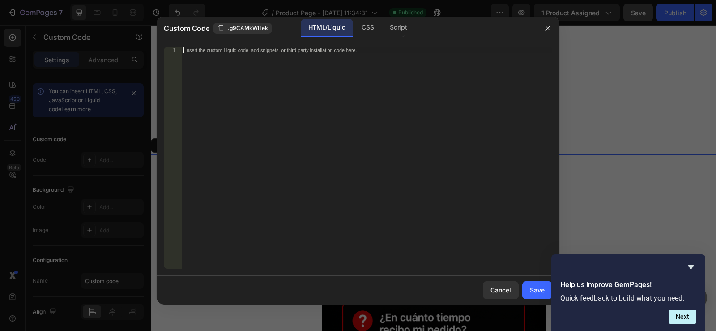
click at [287, 90] on div "Insert the custom Liquid code, add snippets, or third-party installation code h…" at bounding box center [367, 164] width 370 height 234
paste textarea "<div id="_rsi-cod-form-embed-custom-hook"></div>"
type textarea "<div id="_rsi-cod-form-embed-custom-hook"></div>"
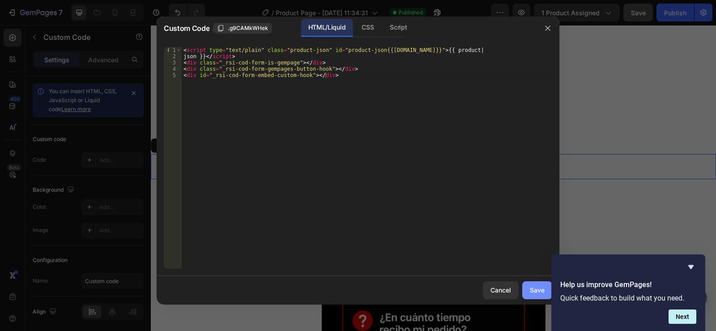
click at [536, 288] on div "Save" at bounding box center [537, 289] width 15 height 9
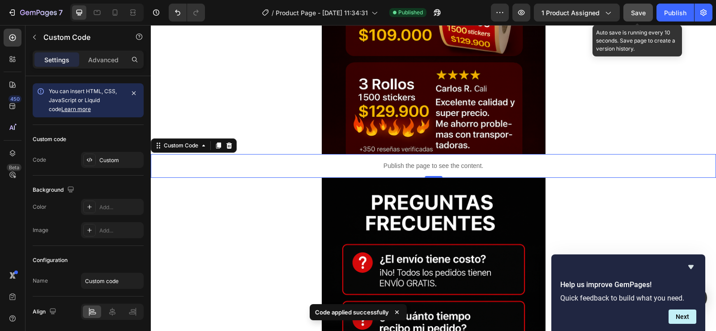
click at [642, 13] on span "Save" at bounding box center [638, 13] width 15 height 8
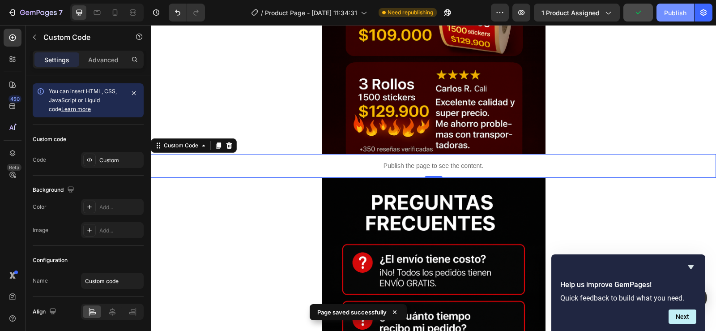
click at [671, 9] on div "Publish" at bounding box center [675, 12] width 22 height 9
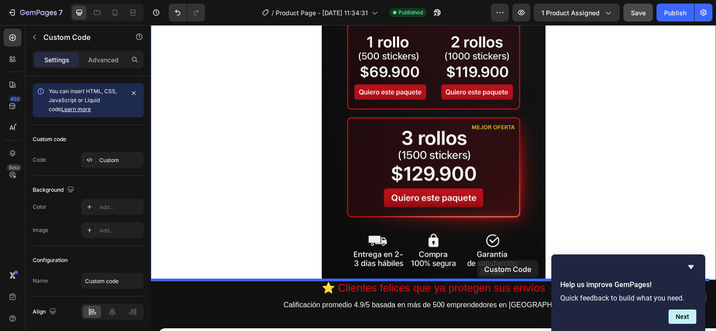
scroll to position [0, 7]
drag, startPoint x: 511, startPoint y: 169, endPoint x: 460, endPoint y: 268, distance: 111.9
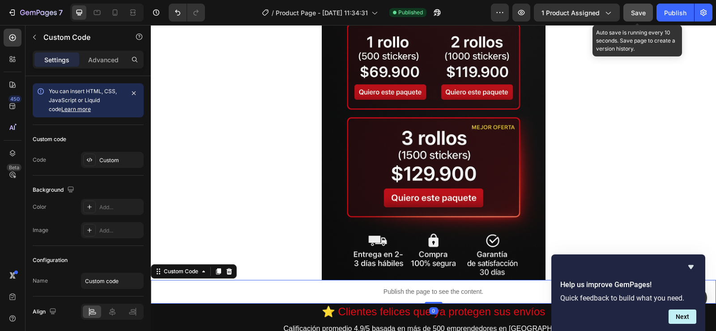
click at [642, 9] on span "Save" at bounding box center [638, 13] width 15 height 8
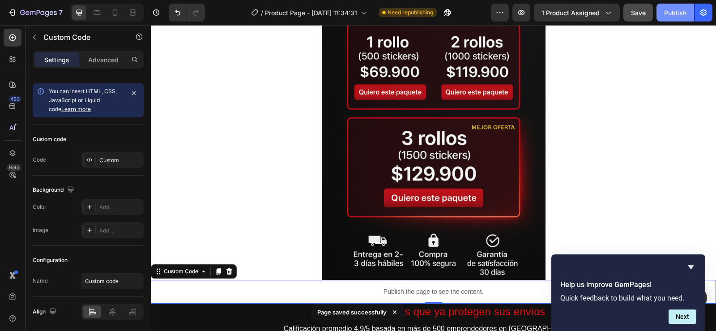
click at [672, 14] on div "Publish" at bounding box center [675, 12] width 22 height 9
